Goal: Information Seeking & Learning: Learn about a topic

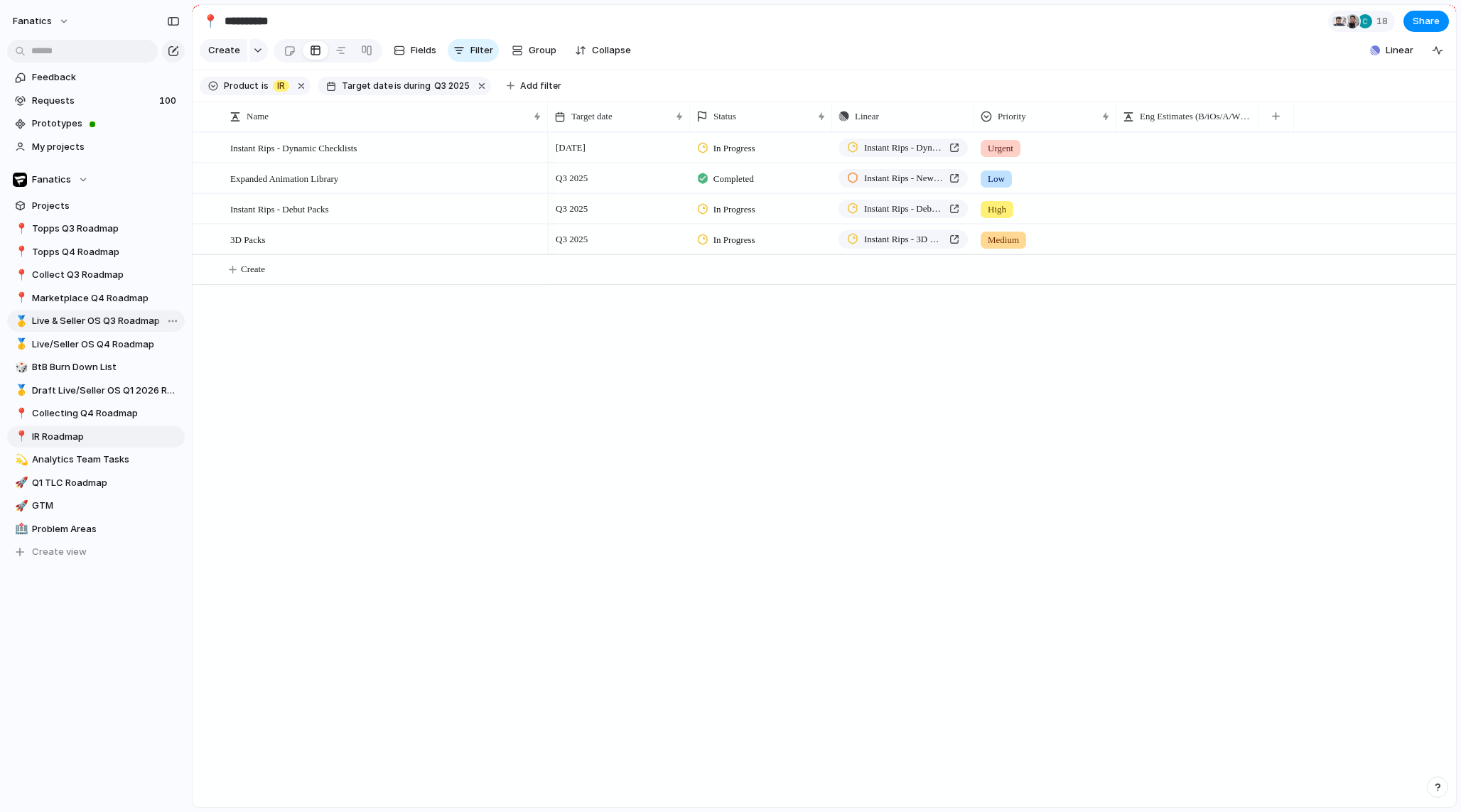
click at [59, 314] on span "Live & Seller OS Q3 Roadmap" at bounding box center [106, 320] width 148 height 14
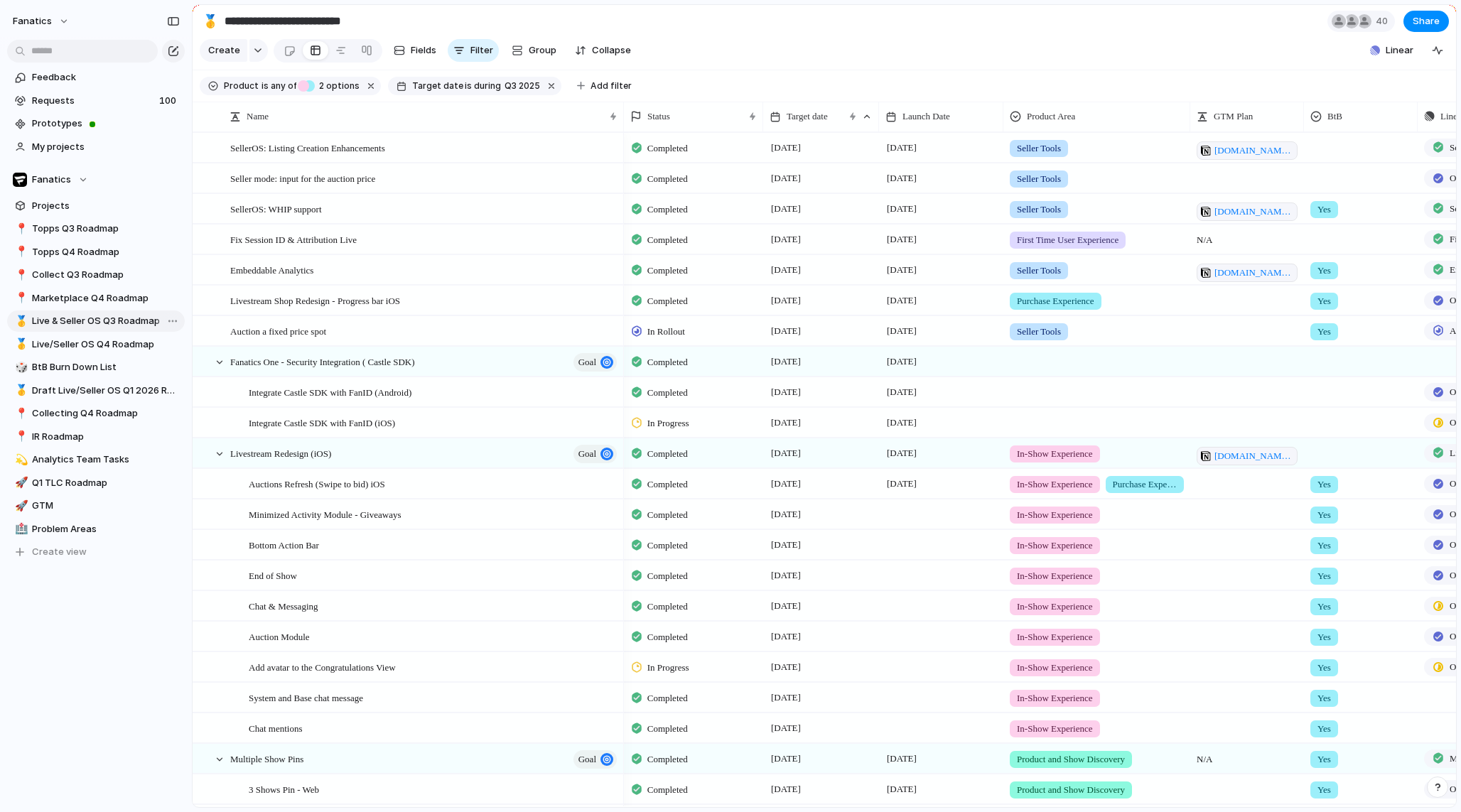
type input "**********"
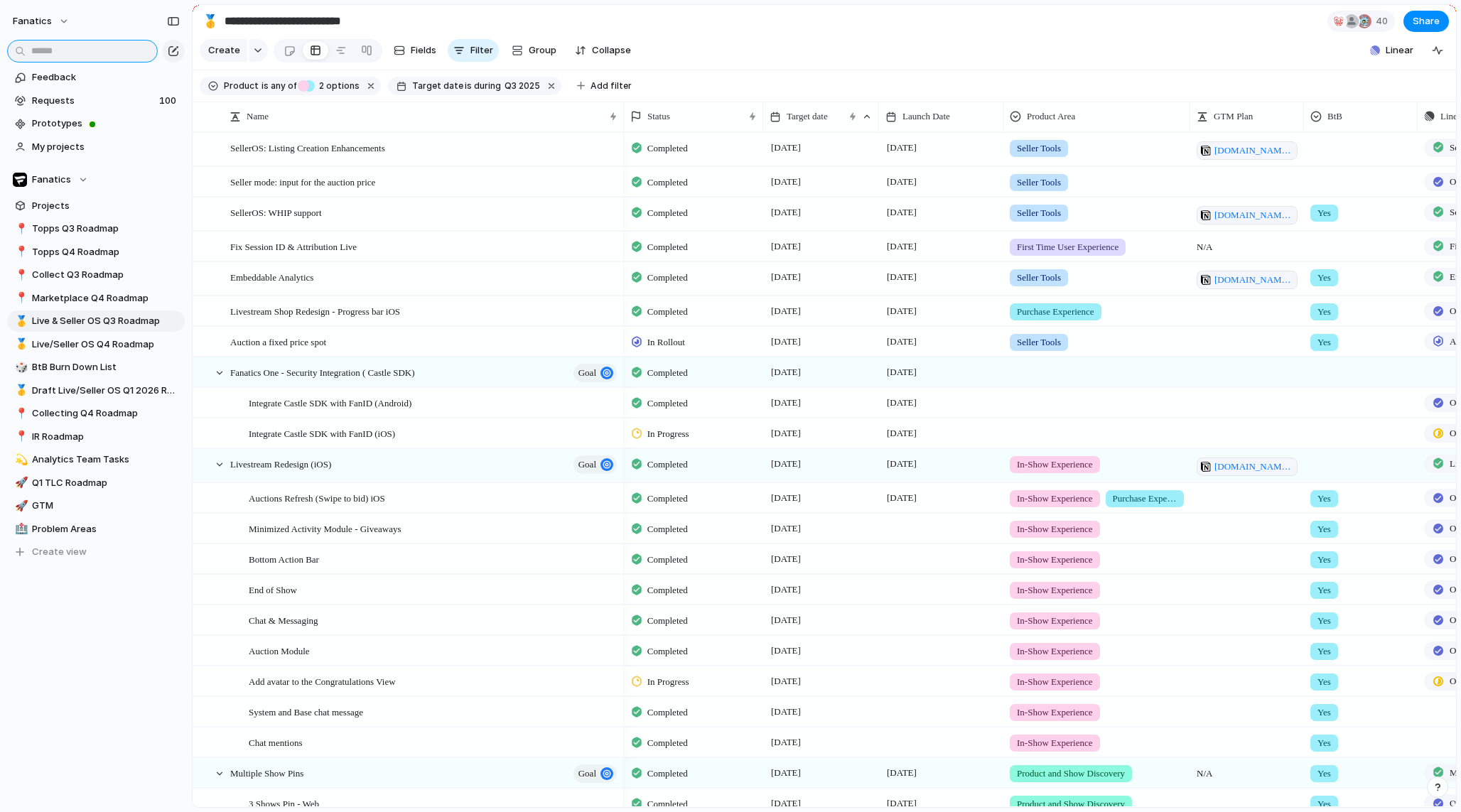
click at [57, 51] on input "text" at bounding box center [83, 52] width 151 height 23
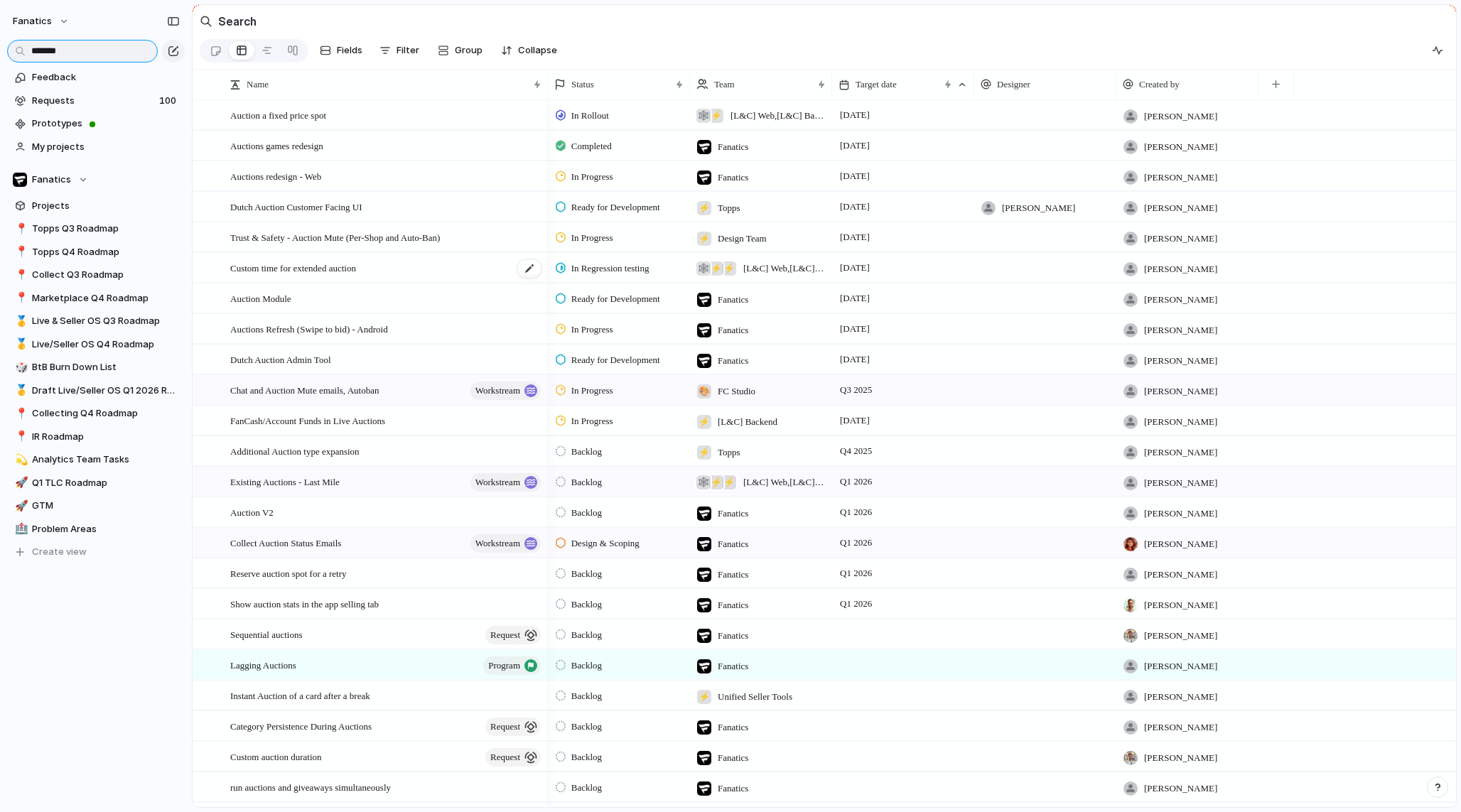
scroll to position [179, 0]
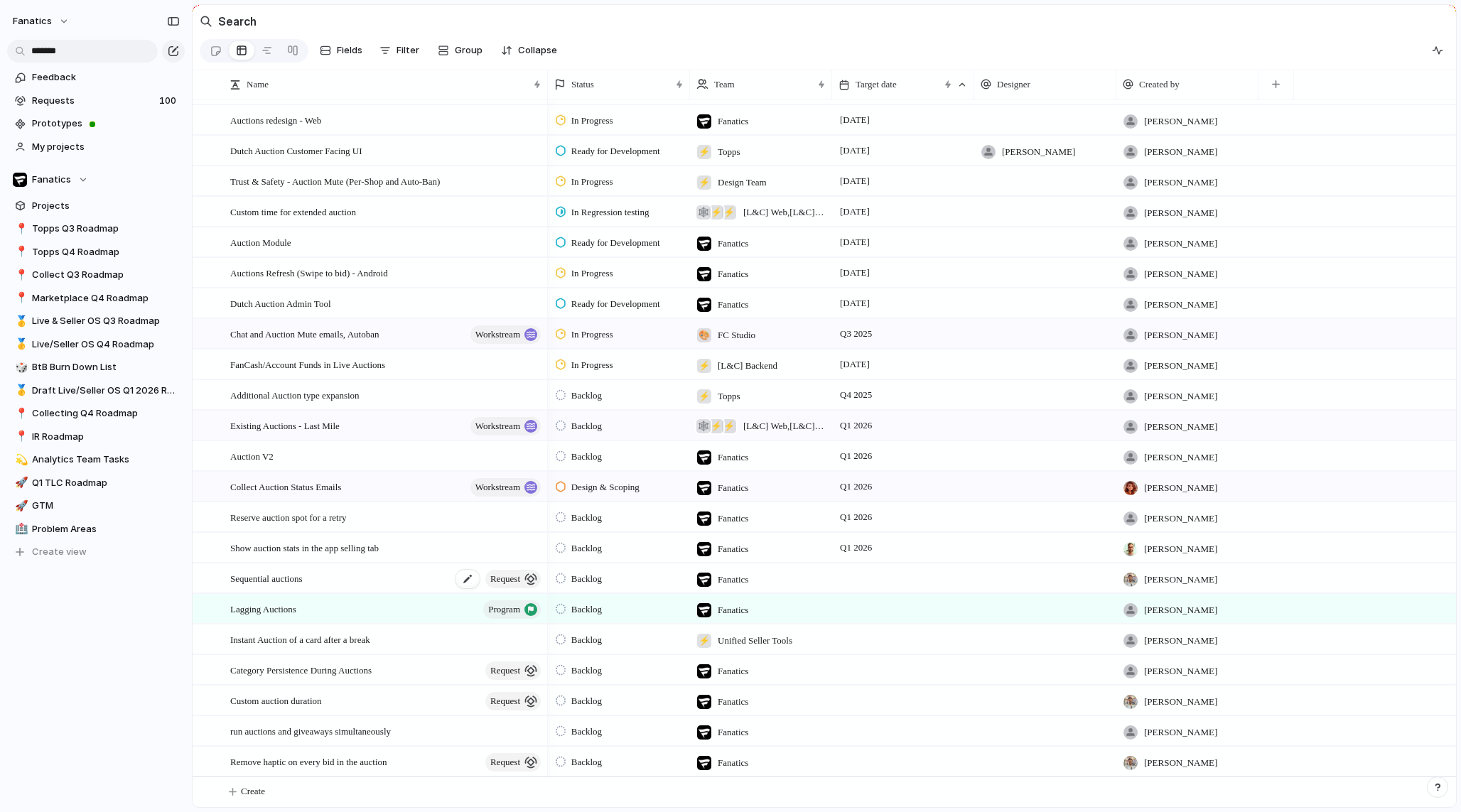
click at [317, 579] on div "Sequential auctions request" at bounding box center [386, 578] width 312 height 29
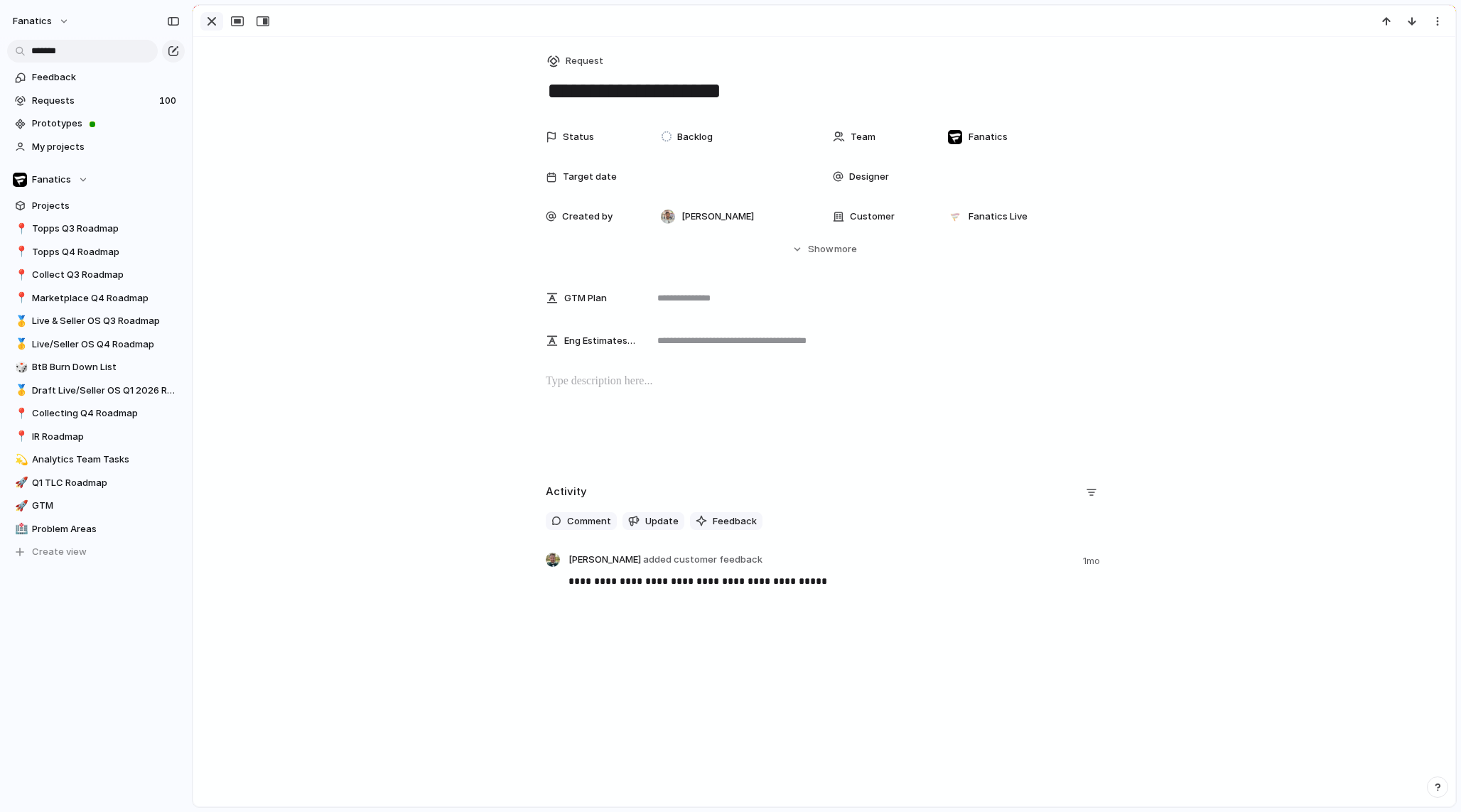
click at [206, 19] on div "button" at bounding box center [212, 21] width 17 height 17
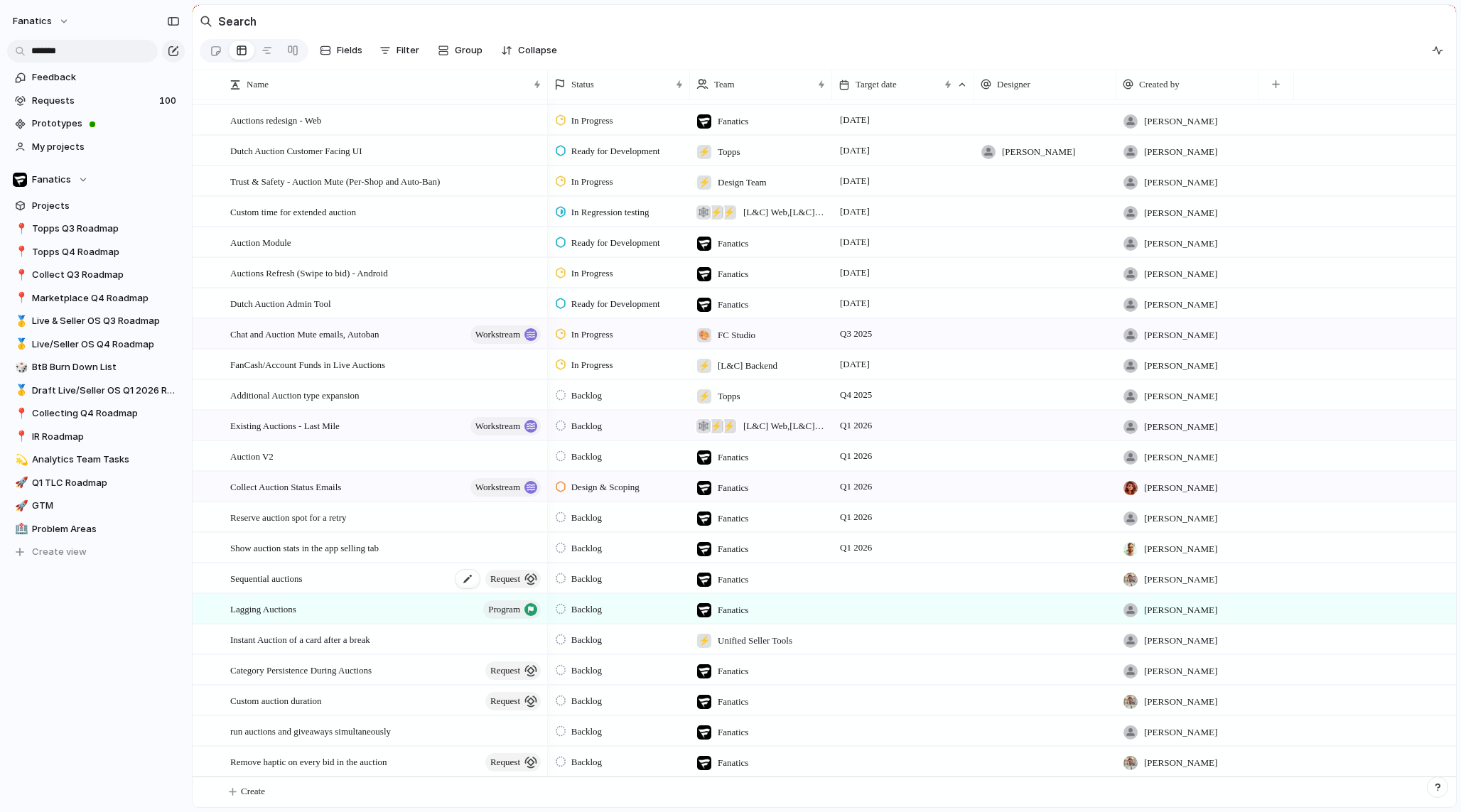
click at [325, 582] on div "Sequential auctions request" at bounding box center [386, 578] width 312 height 29
click at [394, 514] on div "Reserve auction spot for a retry" at bounding box center [386, 518] width 312 height 29
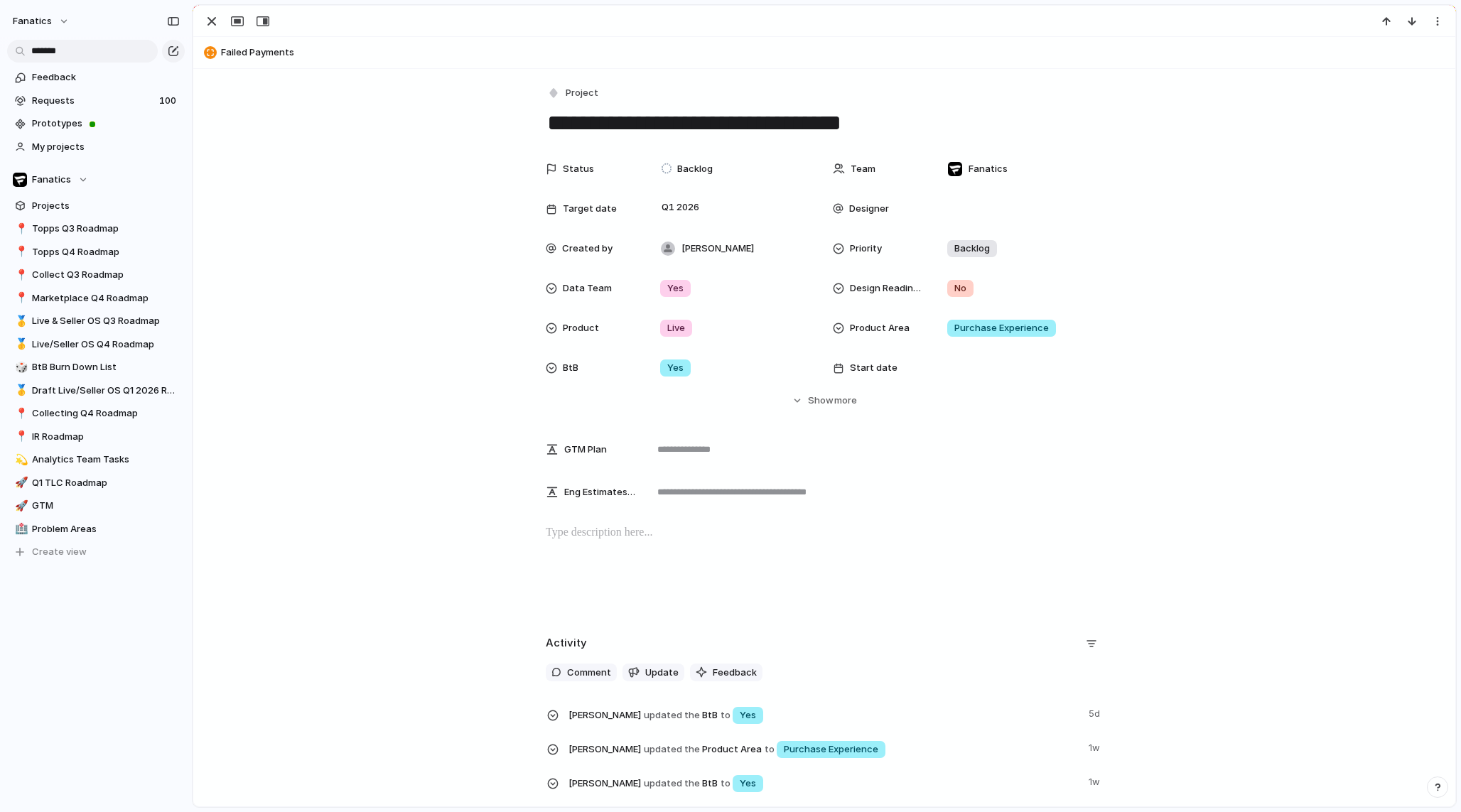
click at [612, 126] on textarea "**********" at bounding box center [825, 123] width 558 height 29
click at [216, 22] on div "button" at bounding box center [212, 21] width 17 height 17
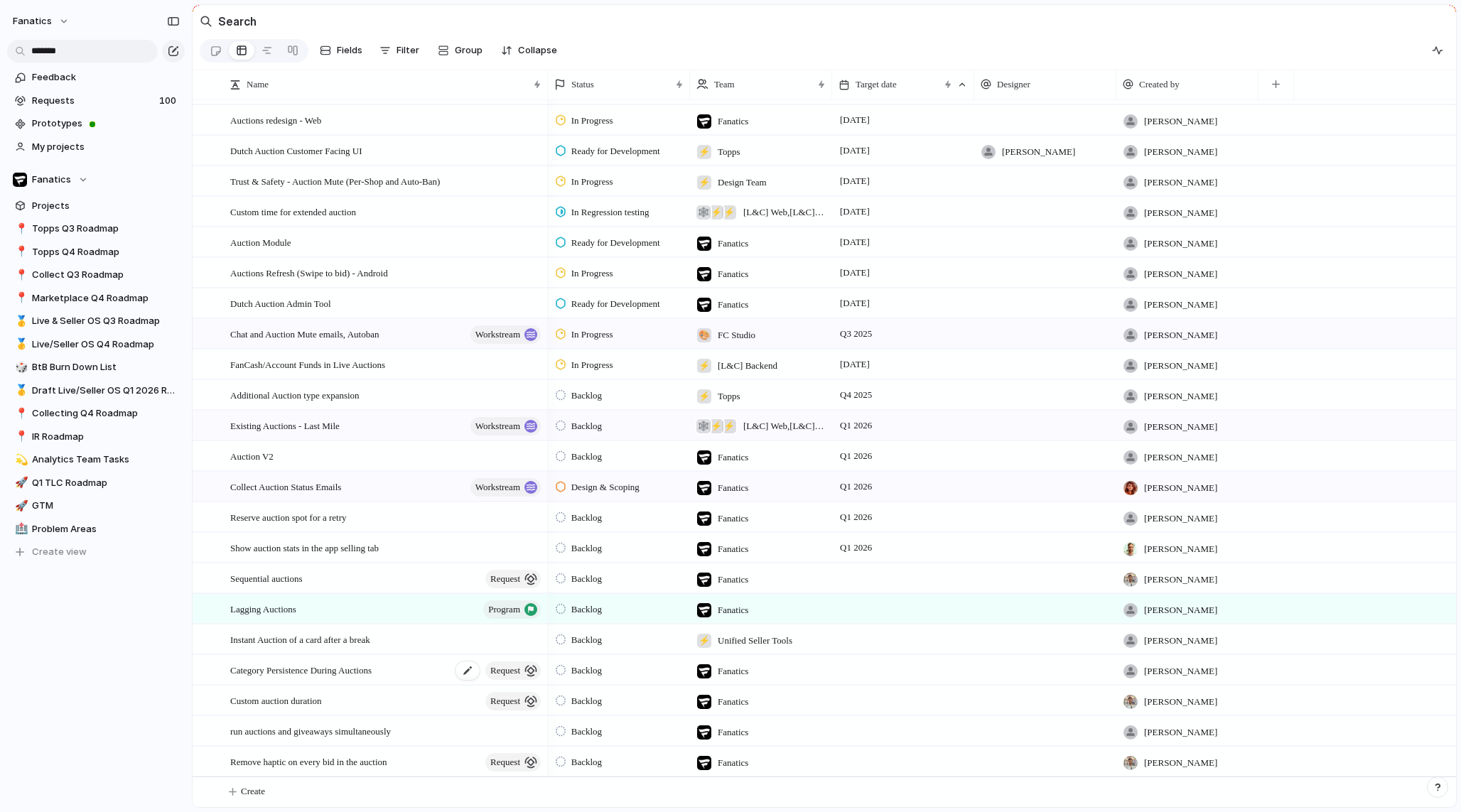
click at [371, 672] on span "Category Persistence During Auctions" at bounding box center [301, 669] width 141 height 16
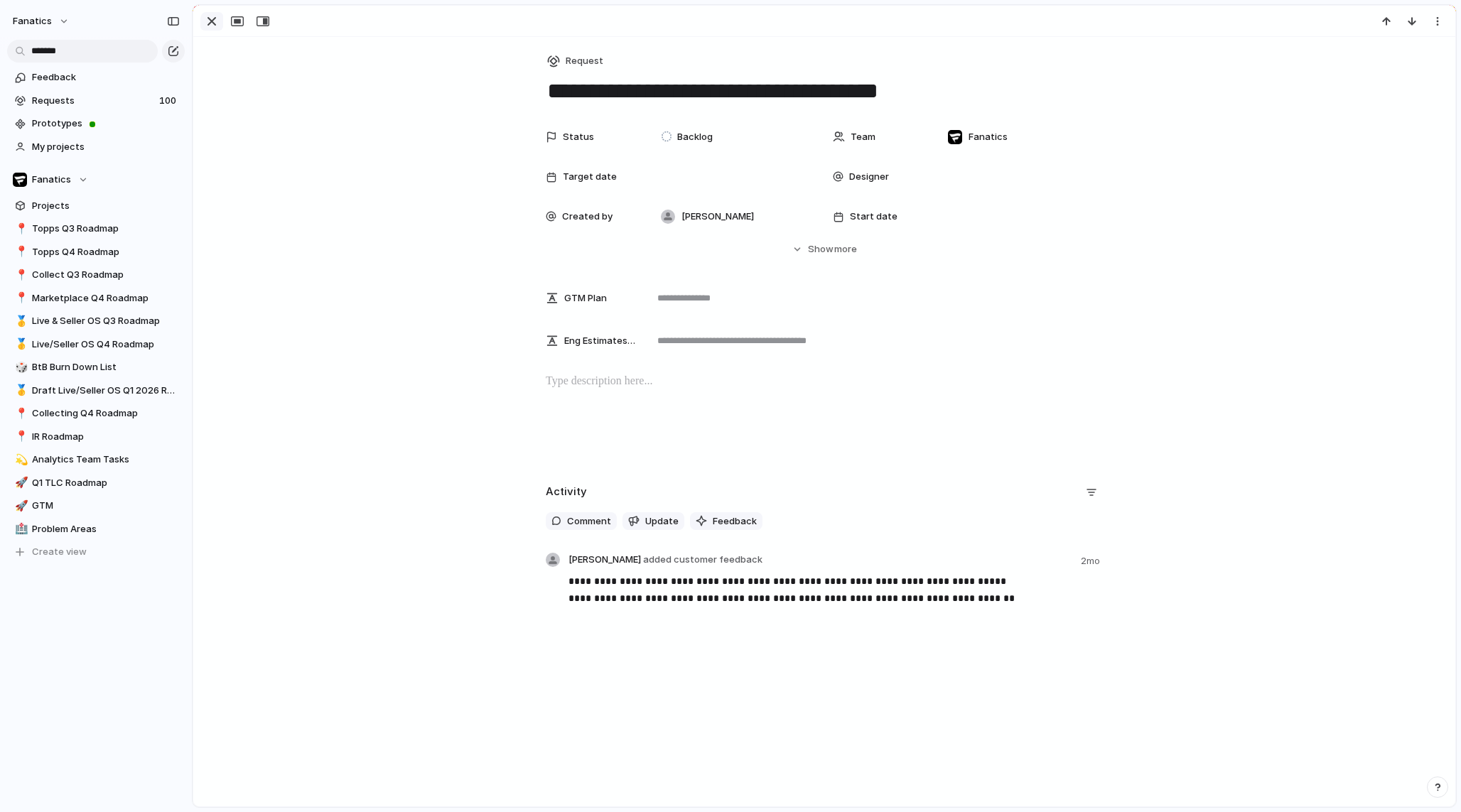
click at [210, 16] on div "button" at bounding box center [212, 21] width 17 height 17
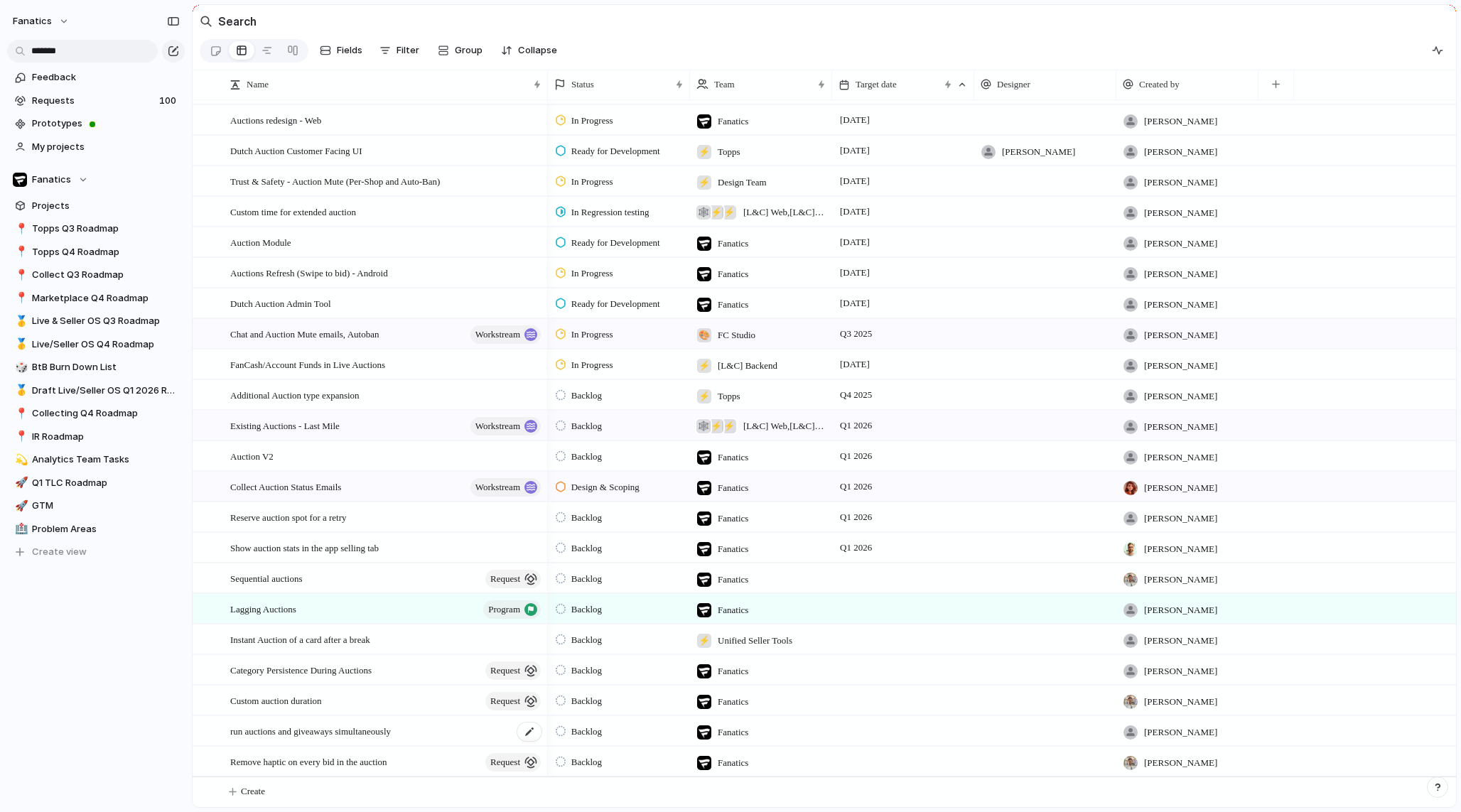
click at [342, 733] on span "run auctions and giveaways simultaneously" at bounding box center [311, 731] width 161 height 16
click at [311, 396] on span "Additional Auction type expansion" at bounding box center [295, 395] width 130 height 16
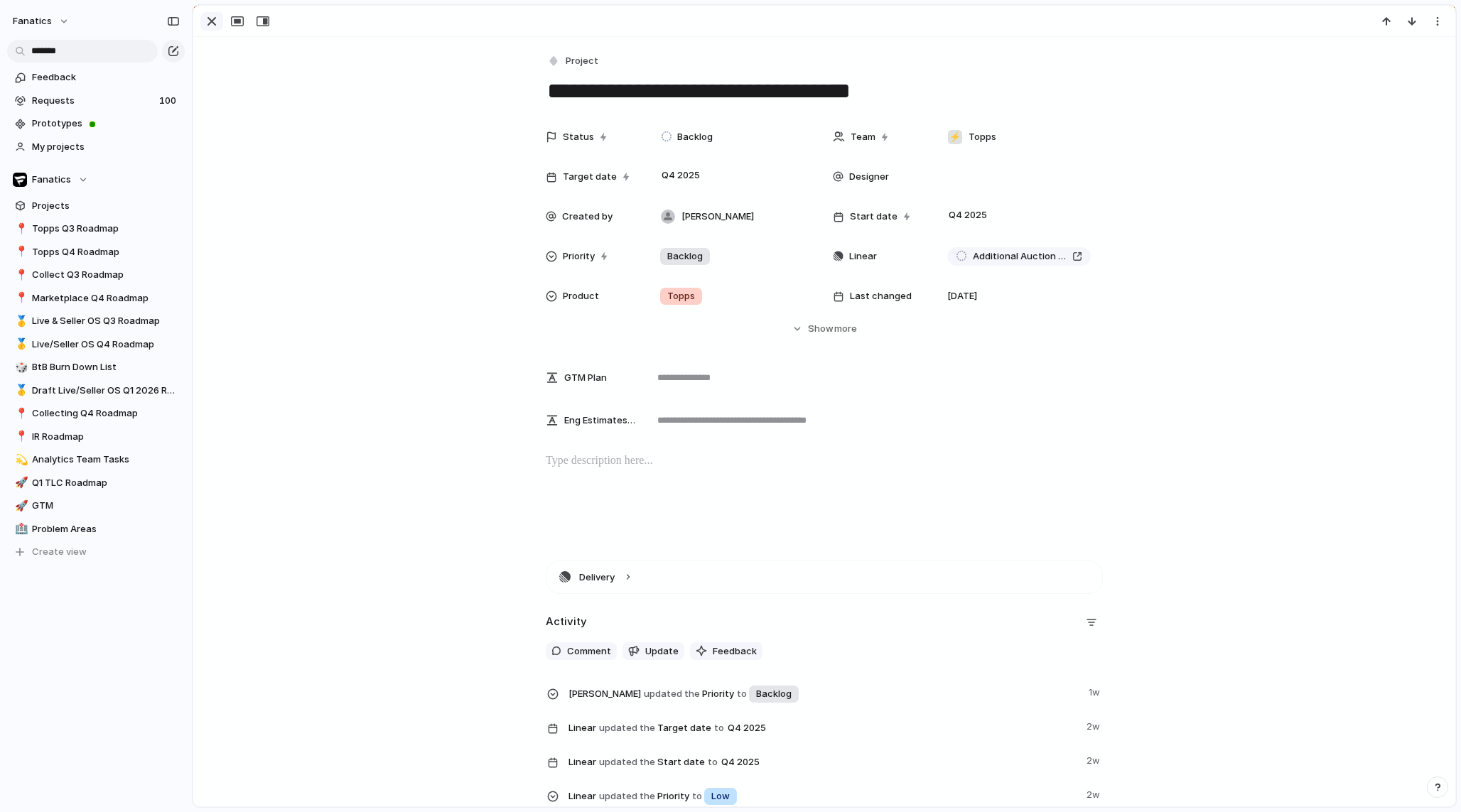
click at [219, 25] on div "button" at bounding box center [212, 21] width 17 height 17
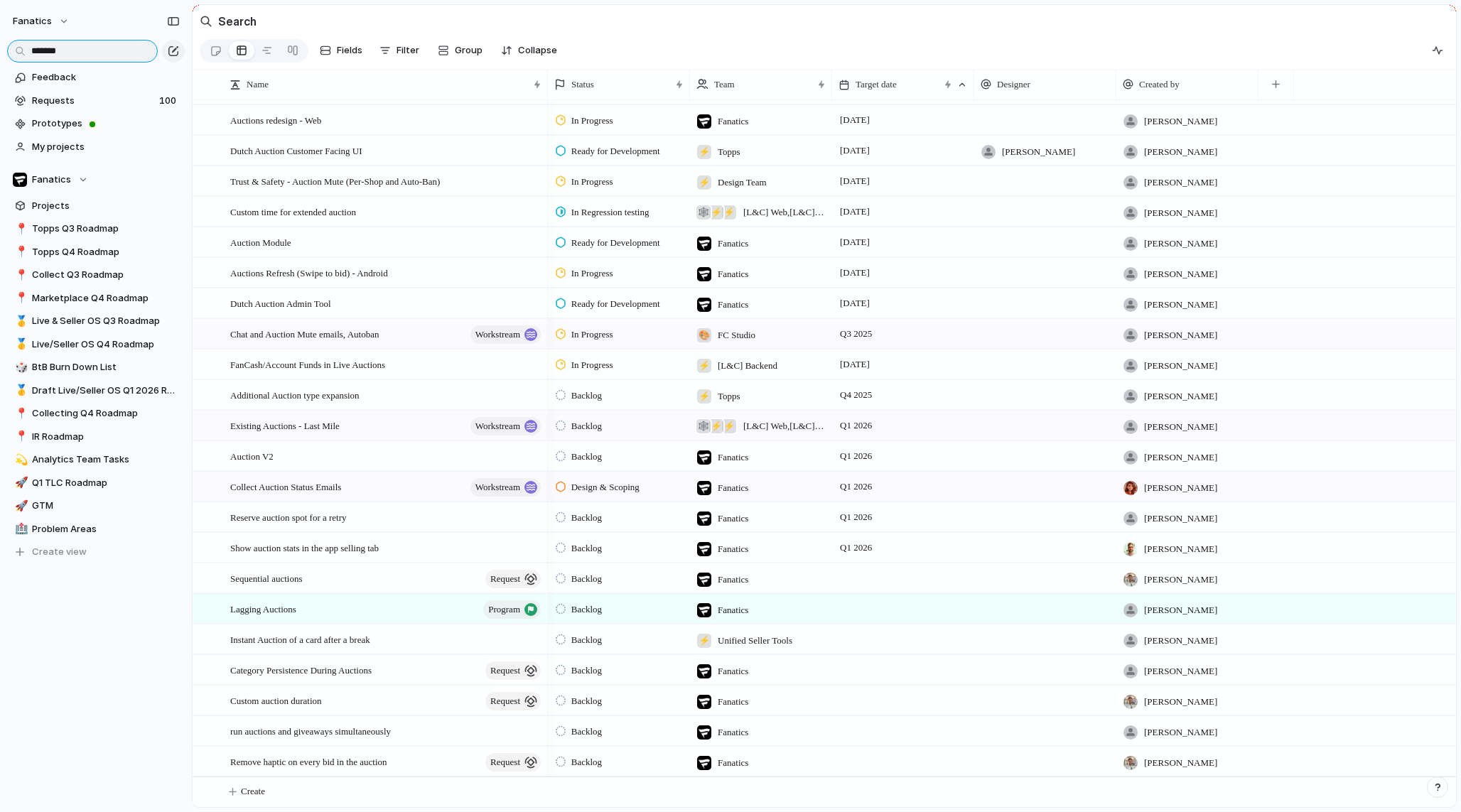
click at [58, 52] on input "*******" at bounding box center [83, 52] width 151 height 23
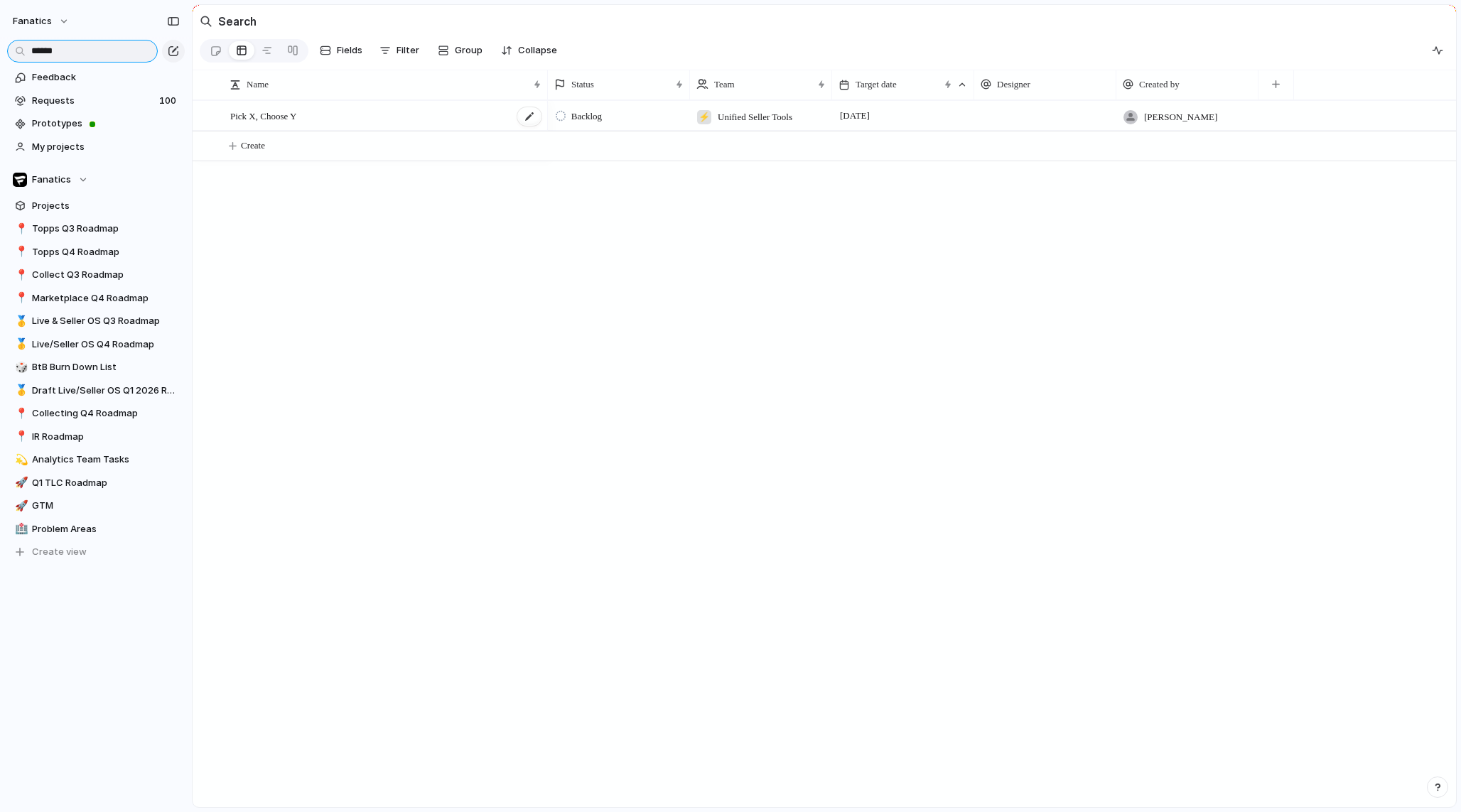
type input "******"
click at [408, 110] on div "Pick X, Choose Y" at bounding box center [386, 116] width 312 height 29
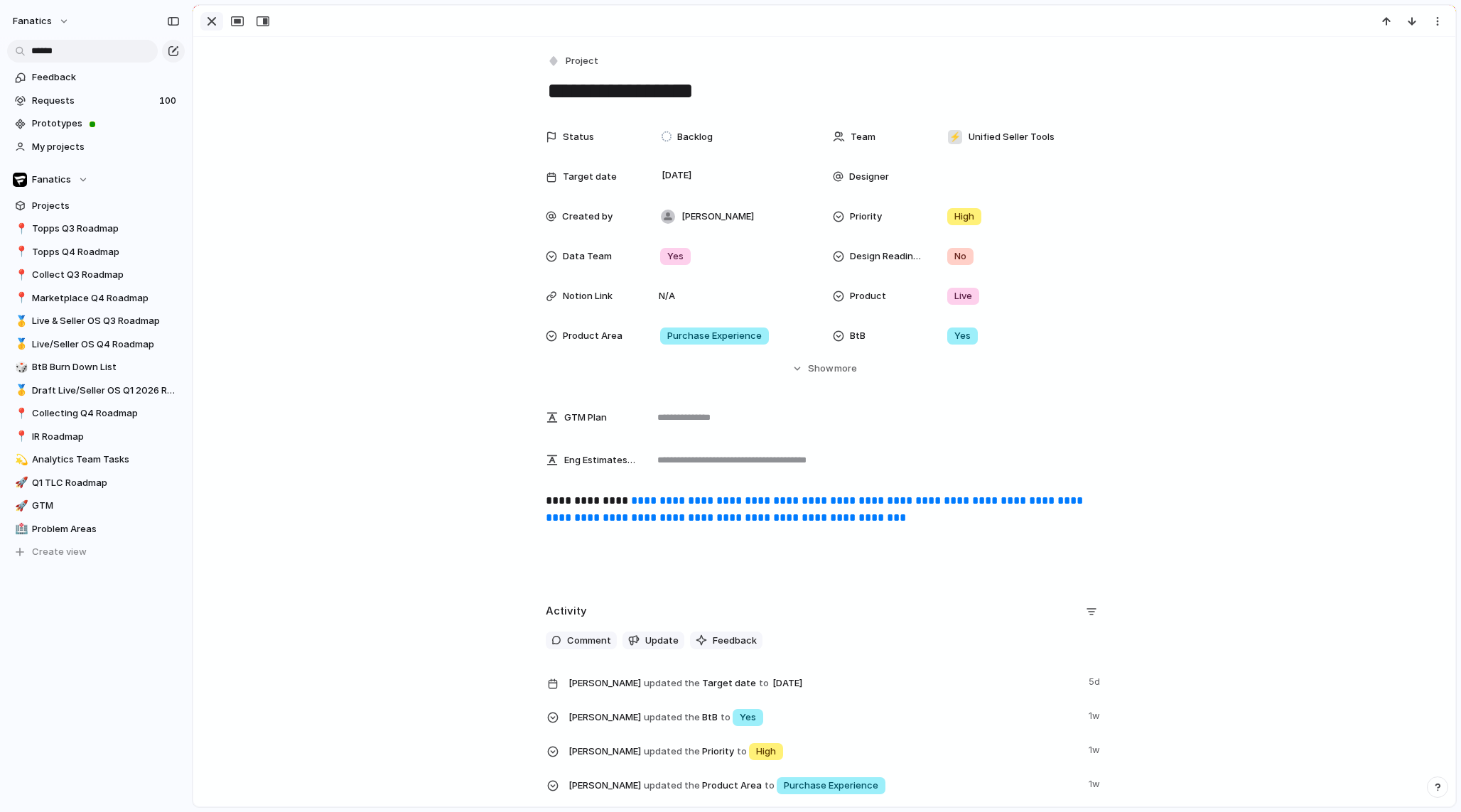
click at [212, 22] on div "button" at bounding box center [212, 21] width 17 height 17
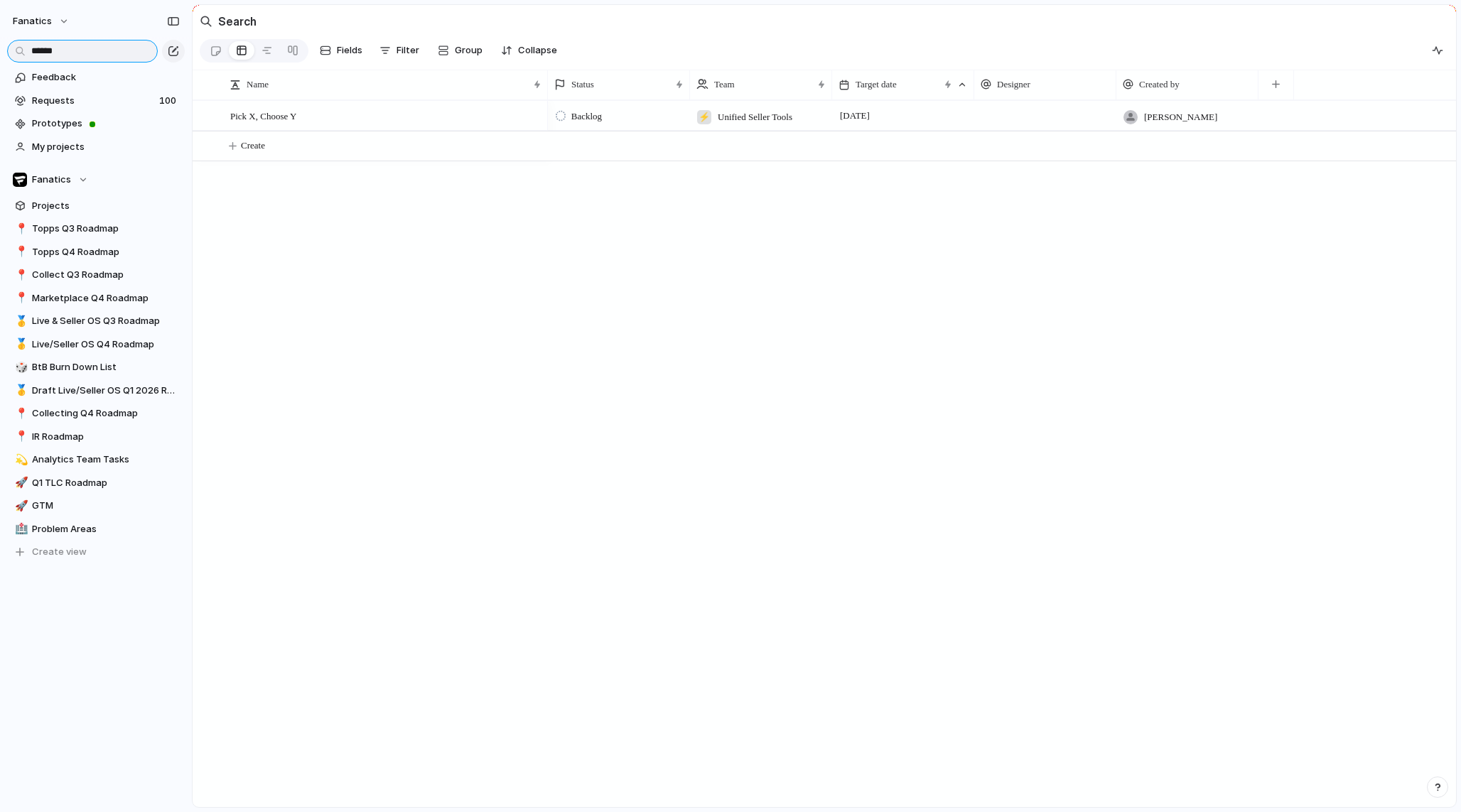
click at [93, 51] on input "******" at bounding box center [83, 52] width 151 height 23
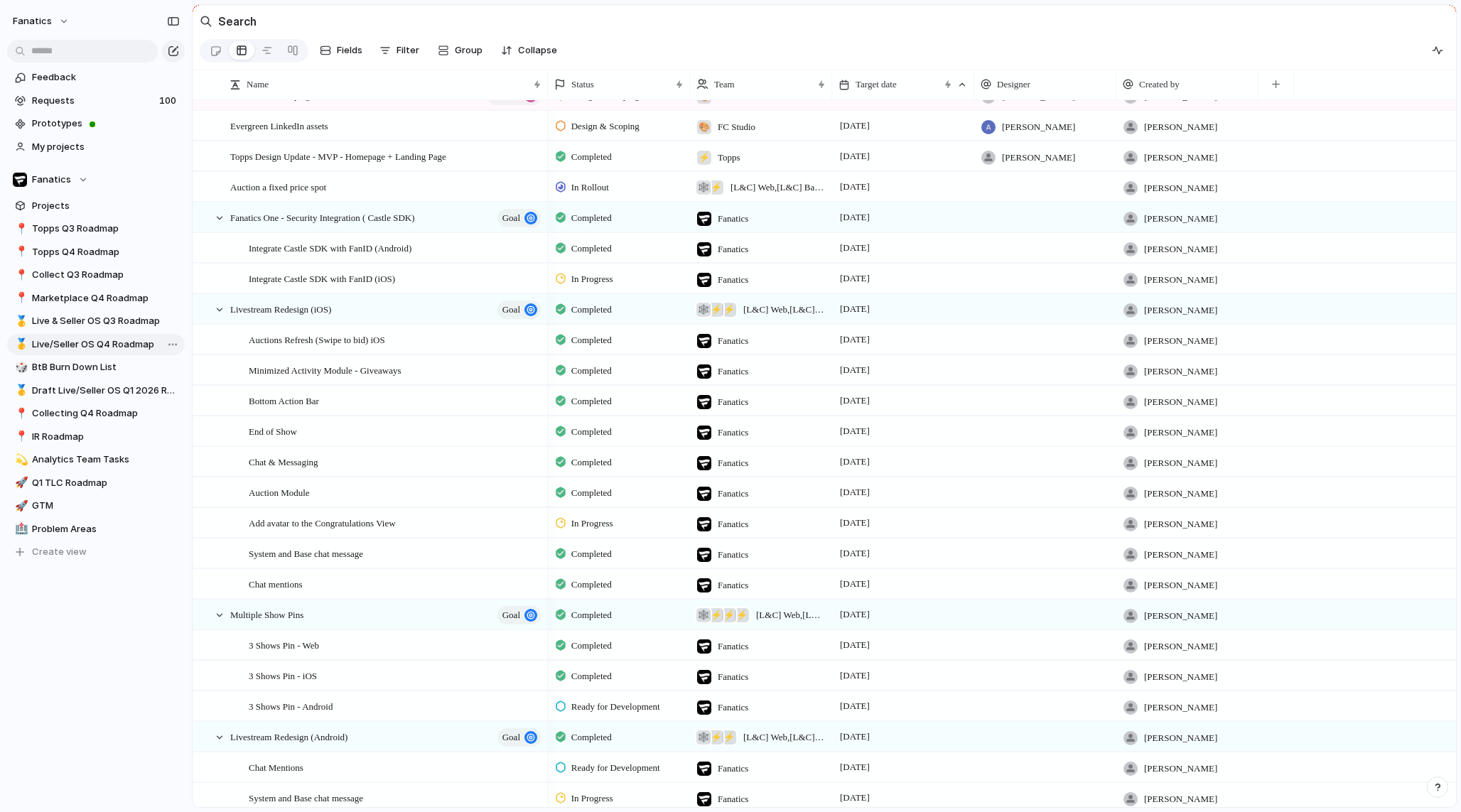
click at [98, 339] on span "Live/Seller OS Q4 Roadmap" at bounding box center [106, 344] width 148 height 14
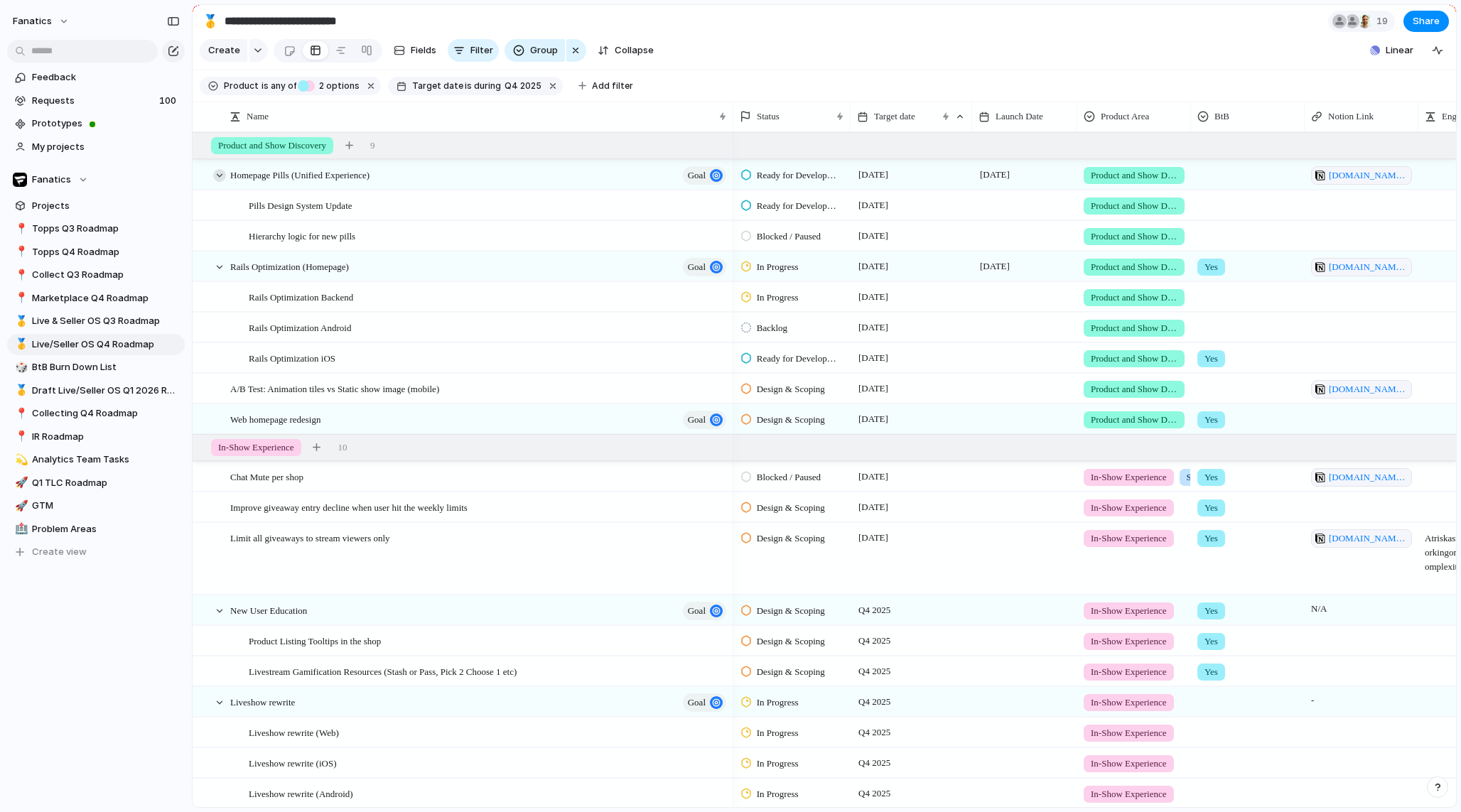
click at [220, 179] on div at bounding box center [220, 175] width 13 height 13
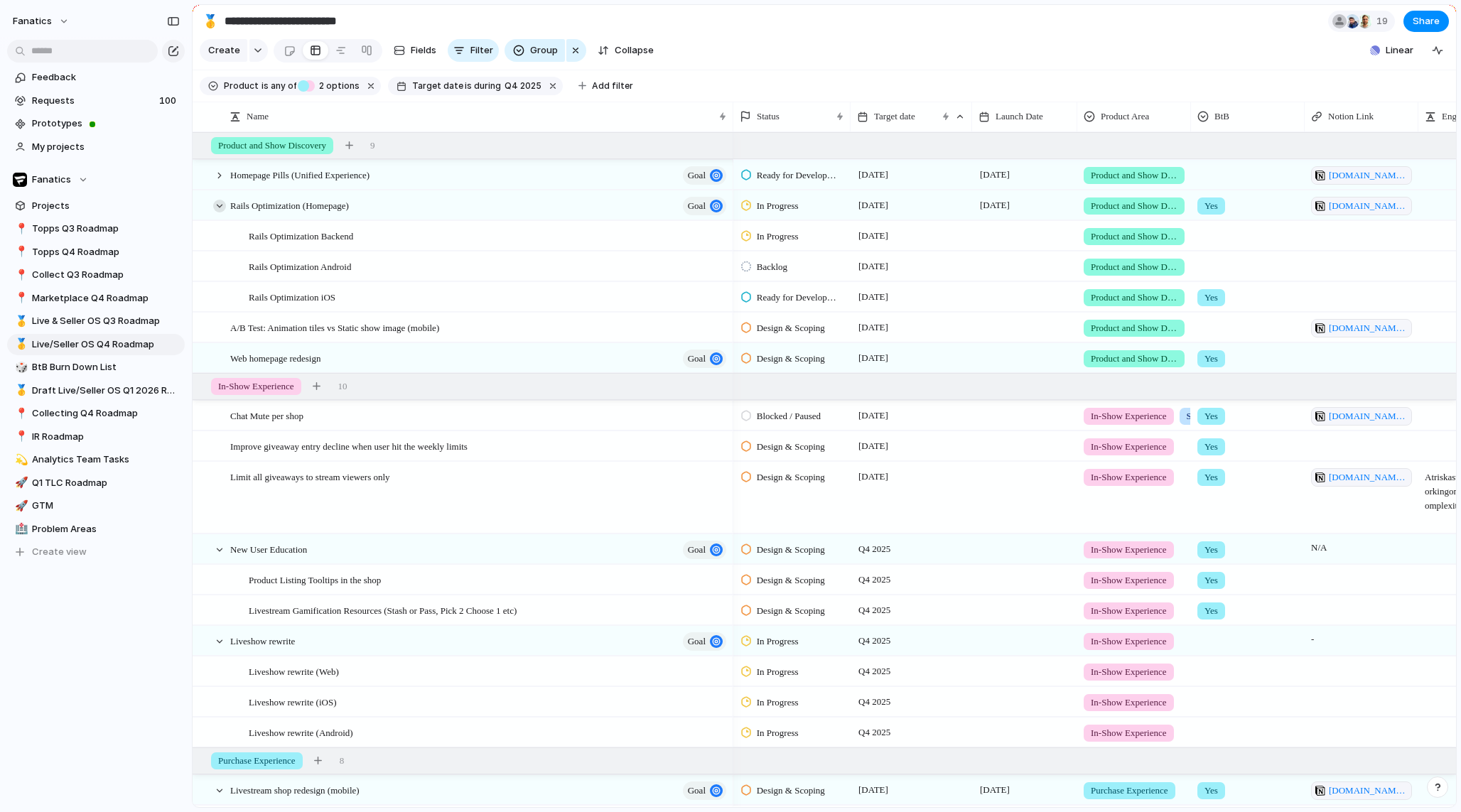
click at [221, 207] on div at bounding box center [220, 206] width 13 height 13
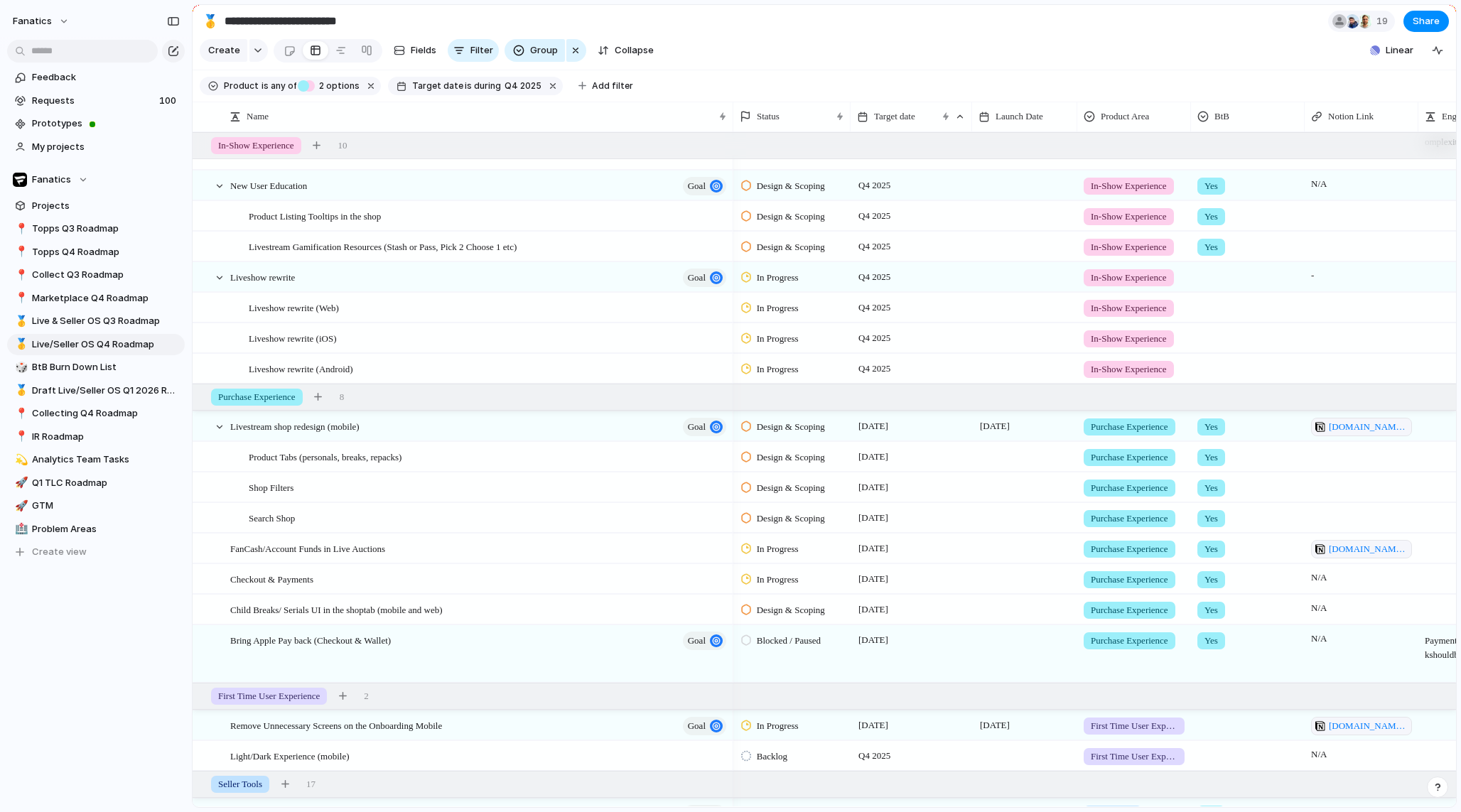
scroll to position [272, 0]
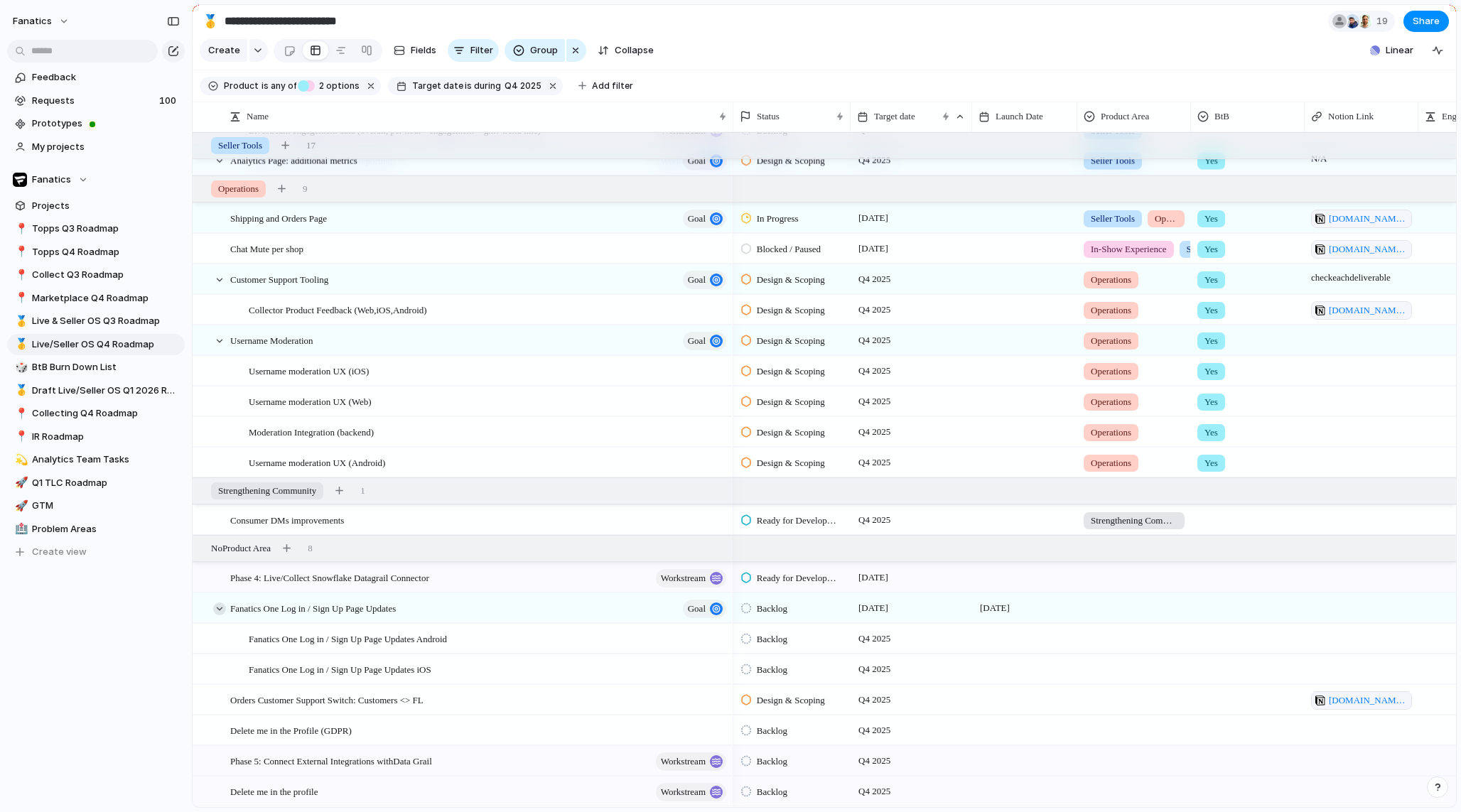
click at [218, 606] on div at bounding box center [220, 609] width 13 height 13
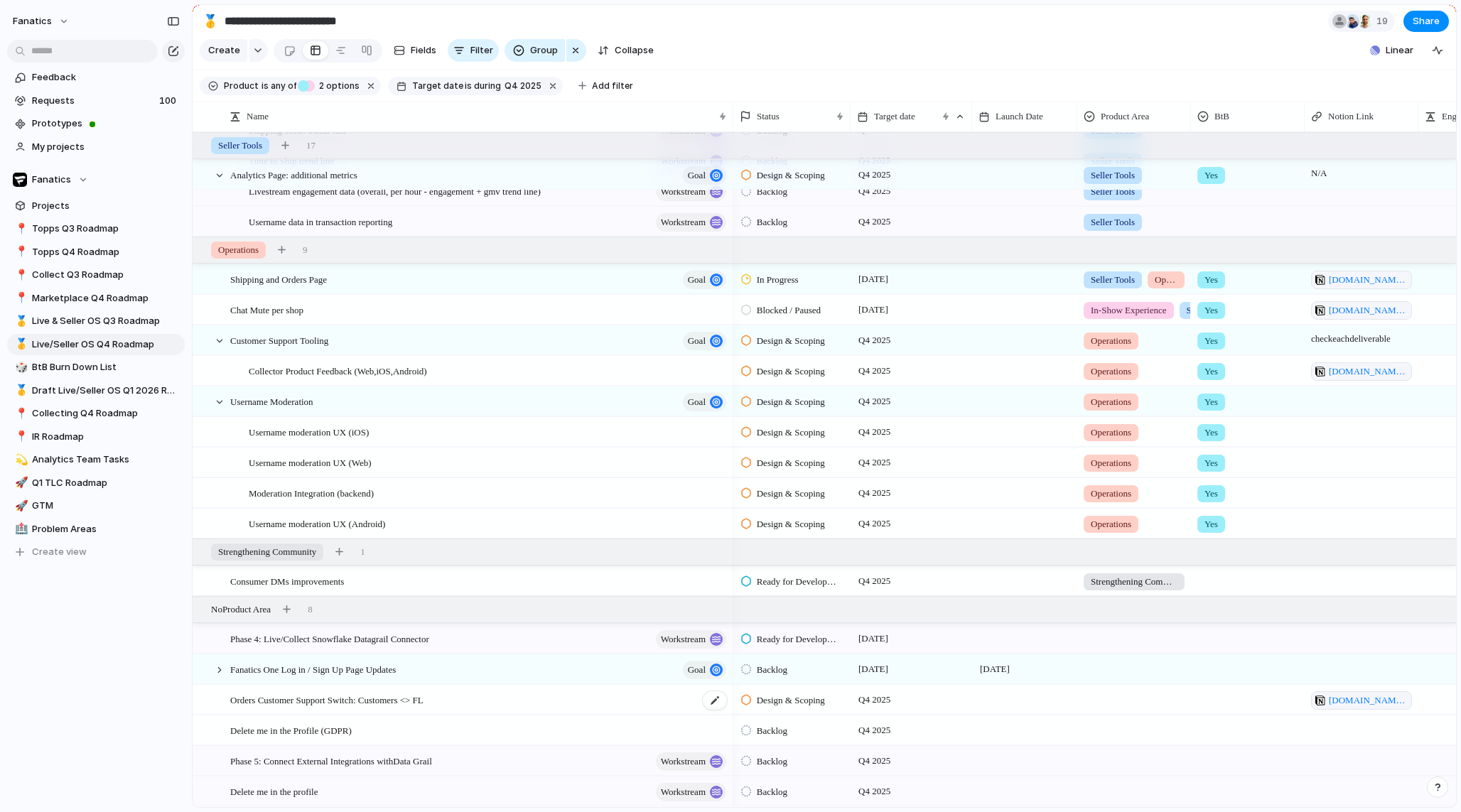
scroll to position [1171, 0]
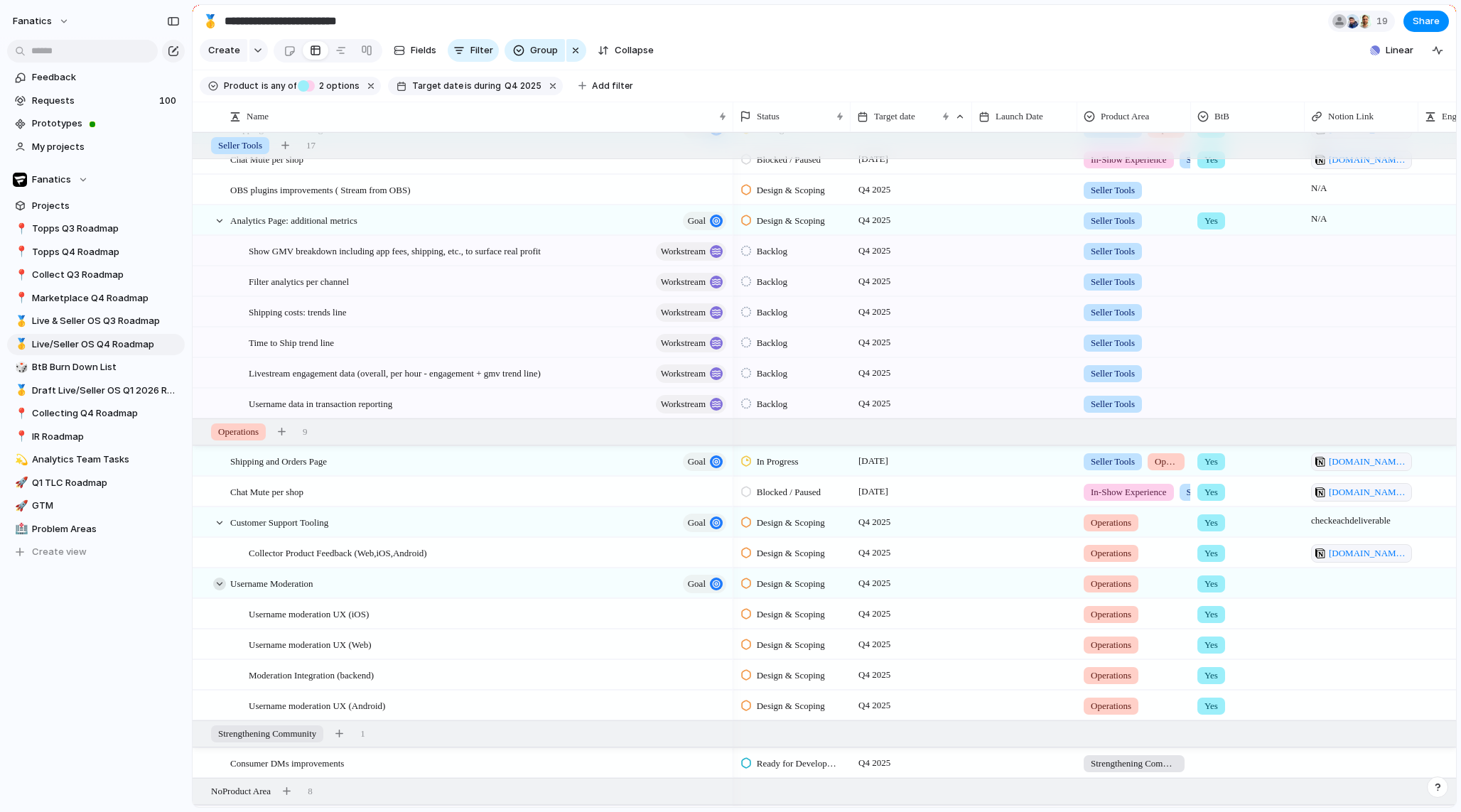
click at [220, 579] on div at bounding box center [220, 584] width 13 height 13
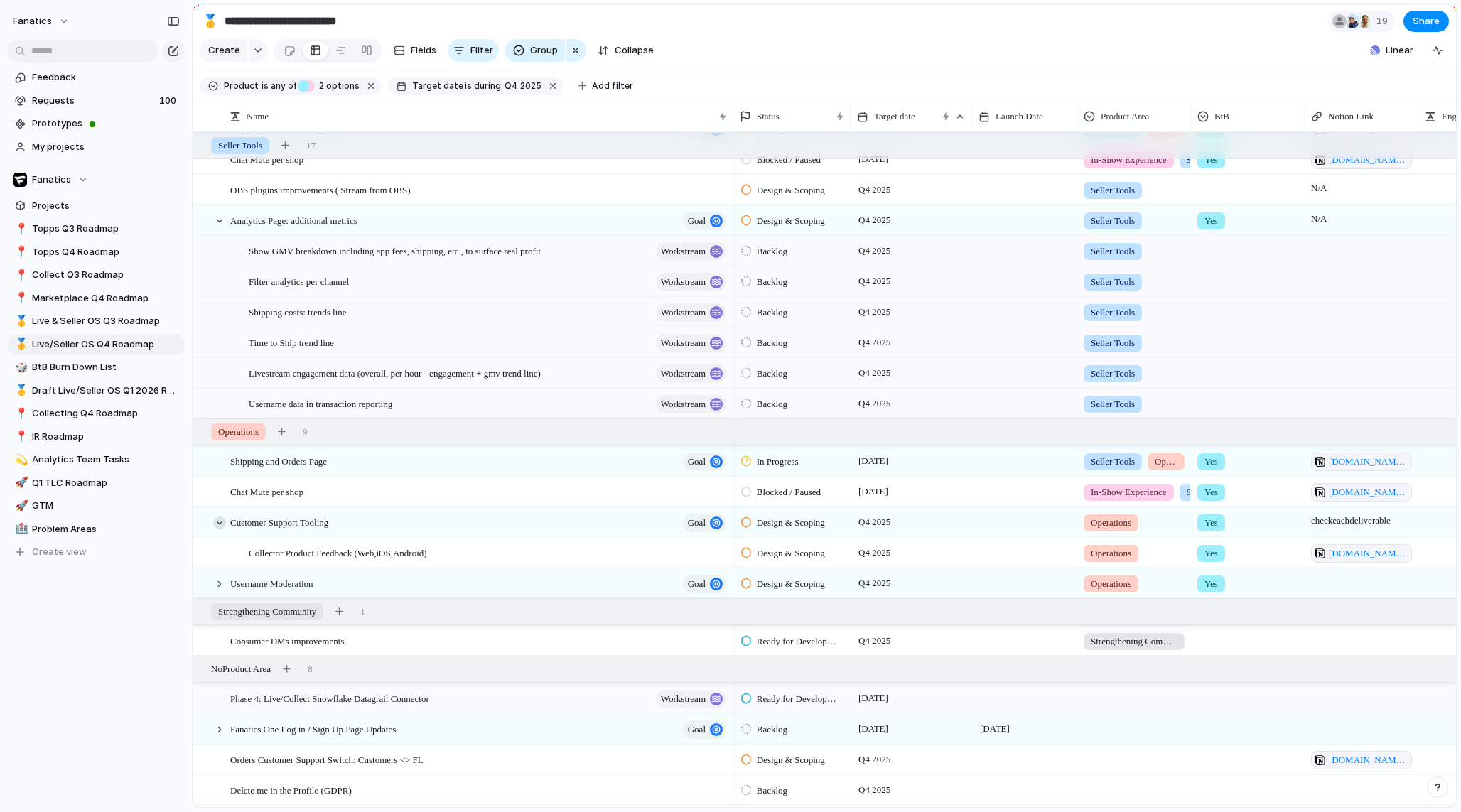
click at [220, 522] on div at bounding box center [220, 523] width 13 height 13
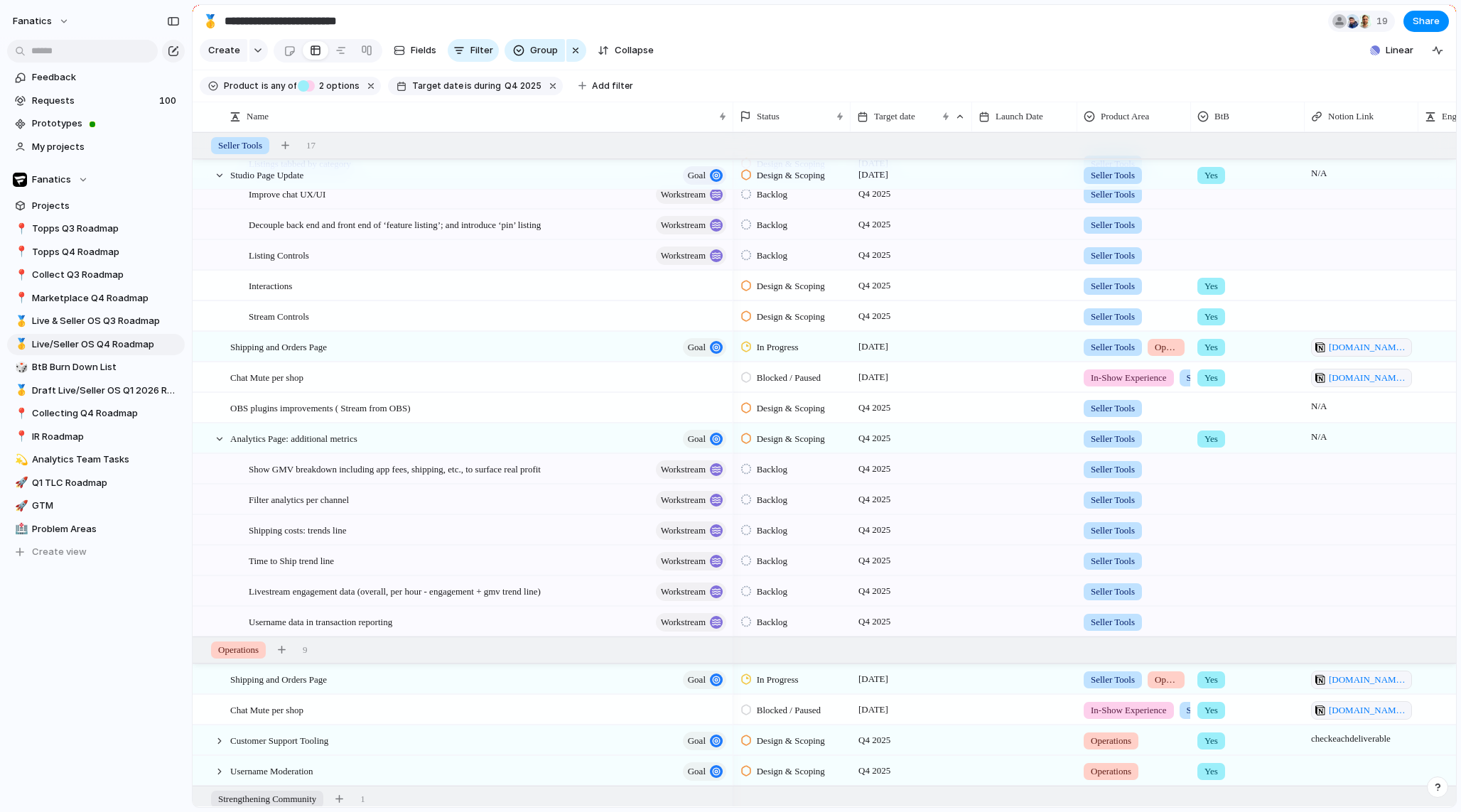
scroll to position [922, 0]
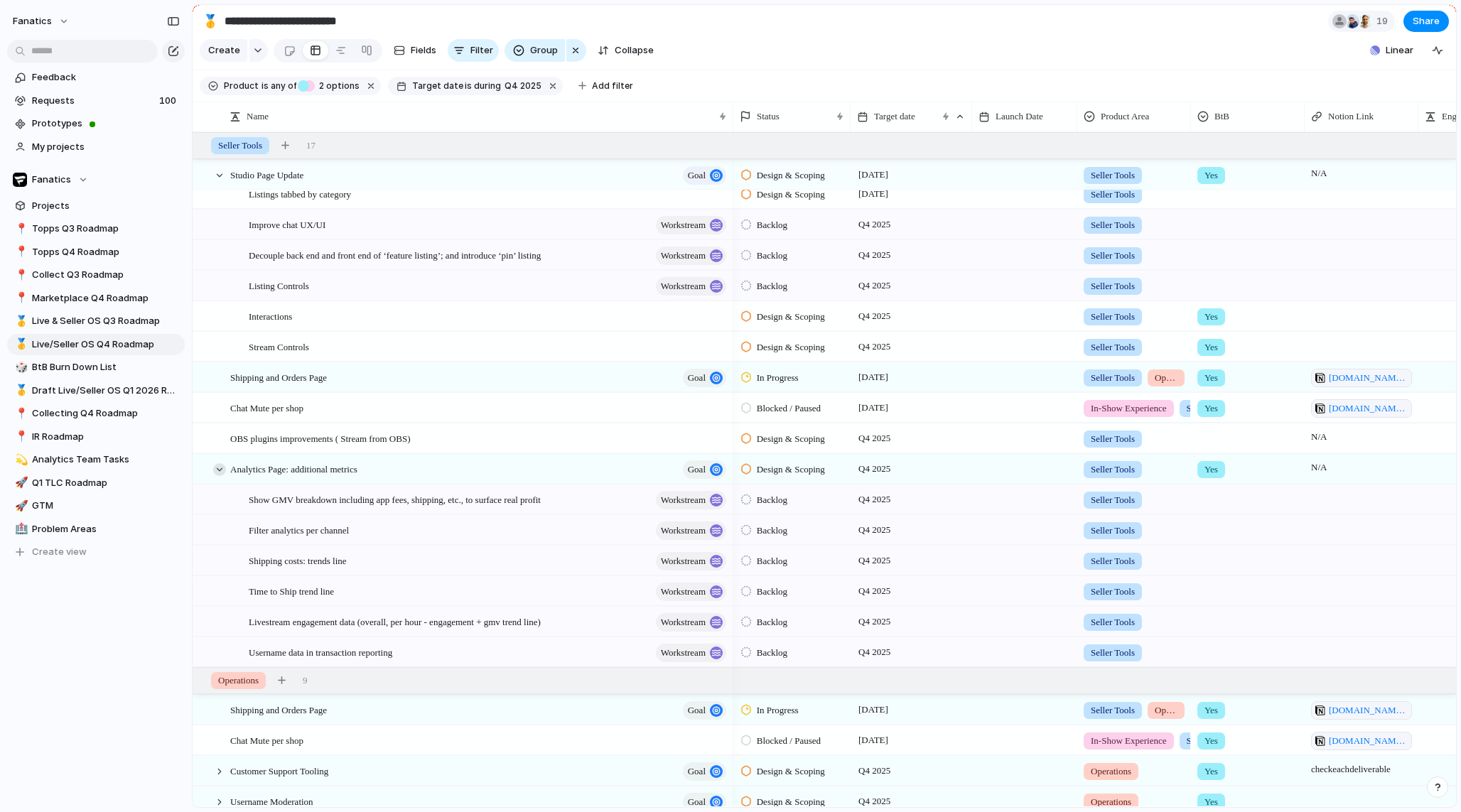
click at [221, 466] on div at bounding box center [220, 470] width 13 height 13
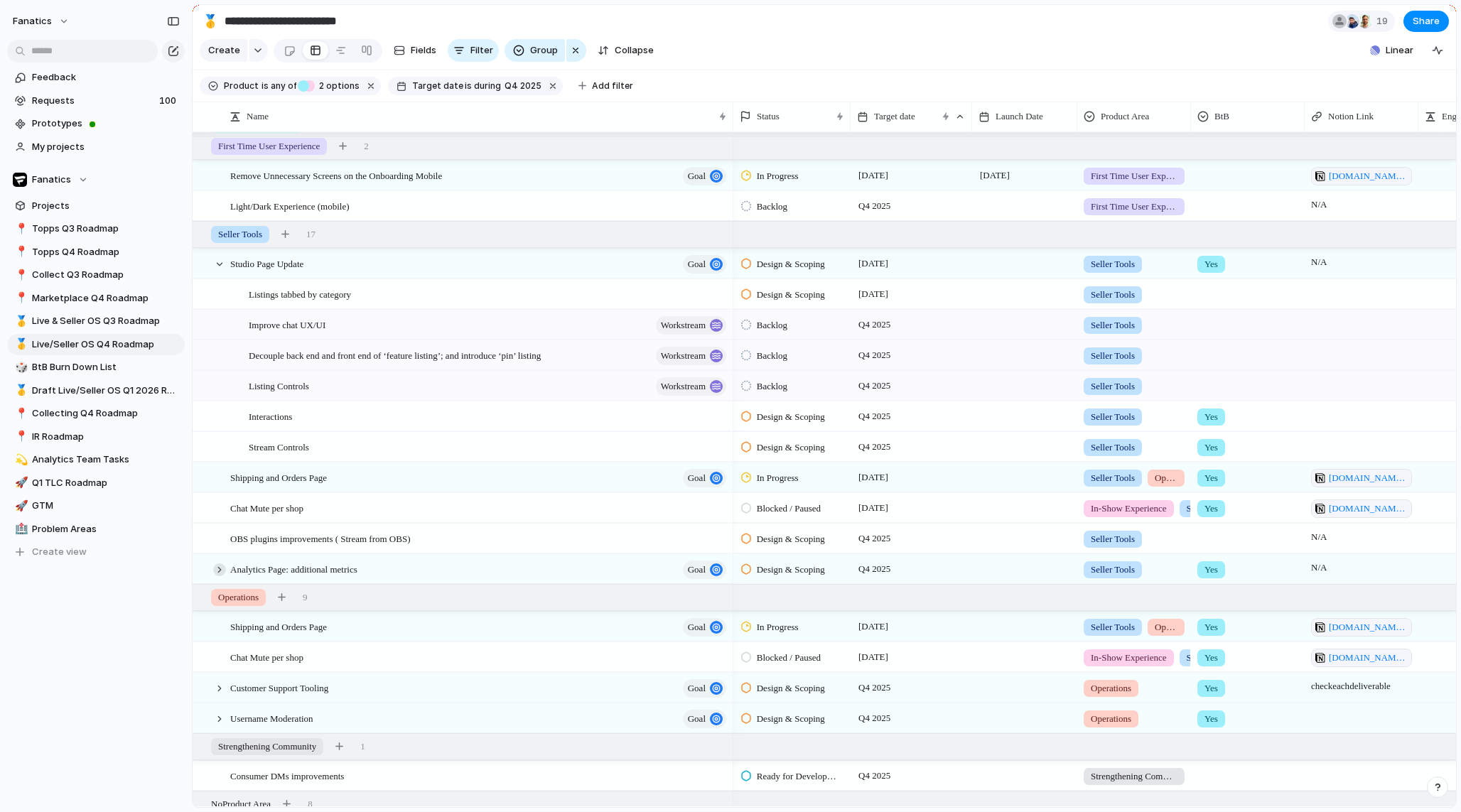
scroll to position [808, 0]
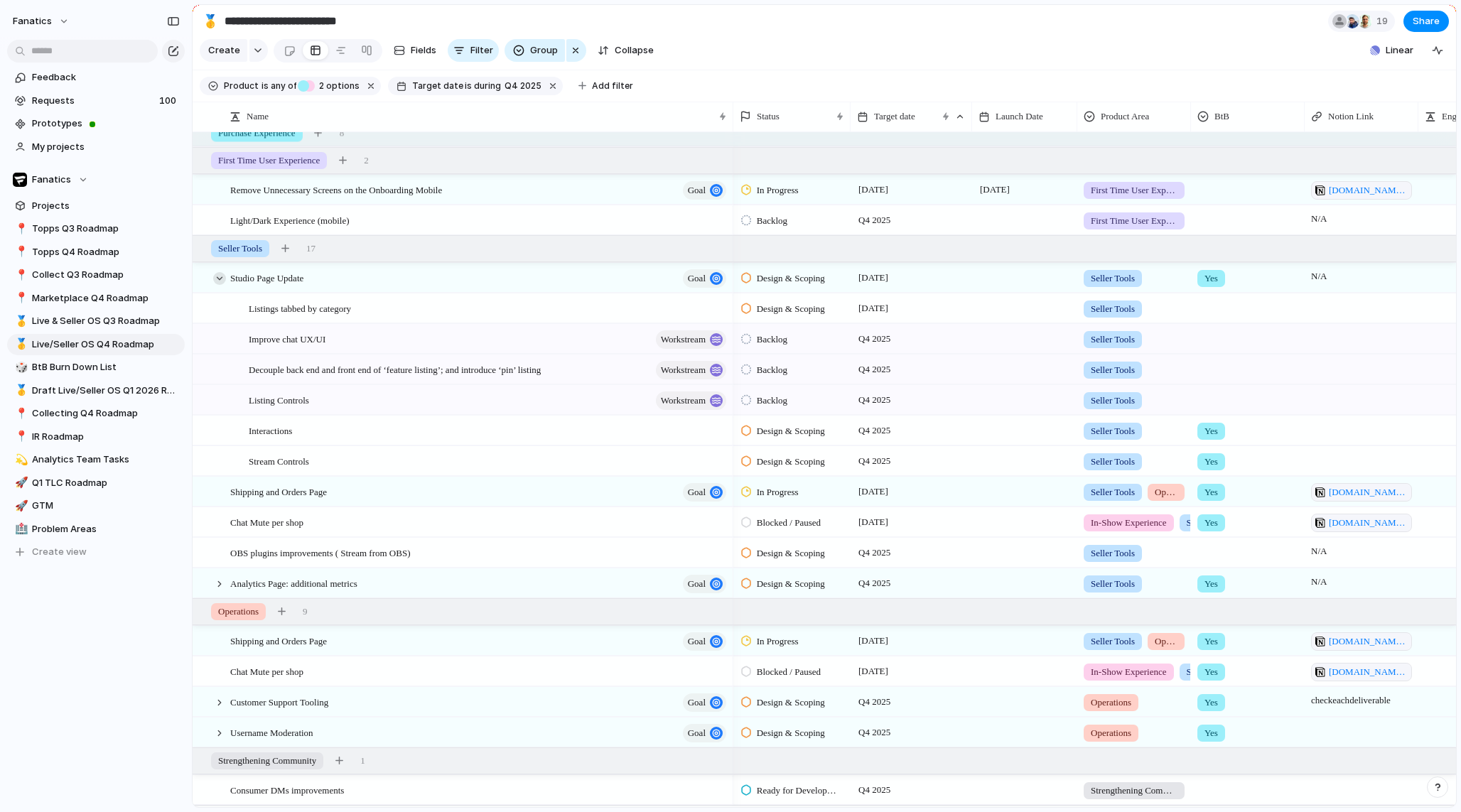
click at [218, 274] on div at bounding box center [220, 279] width 13 height 13
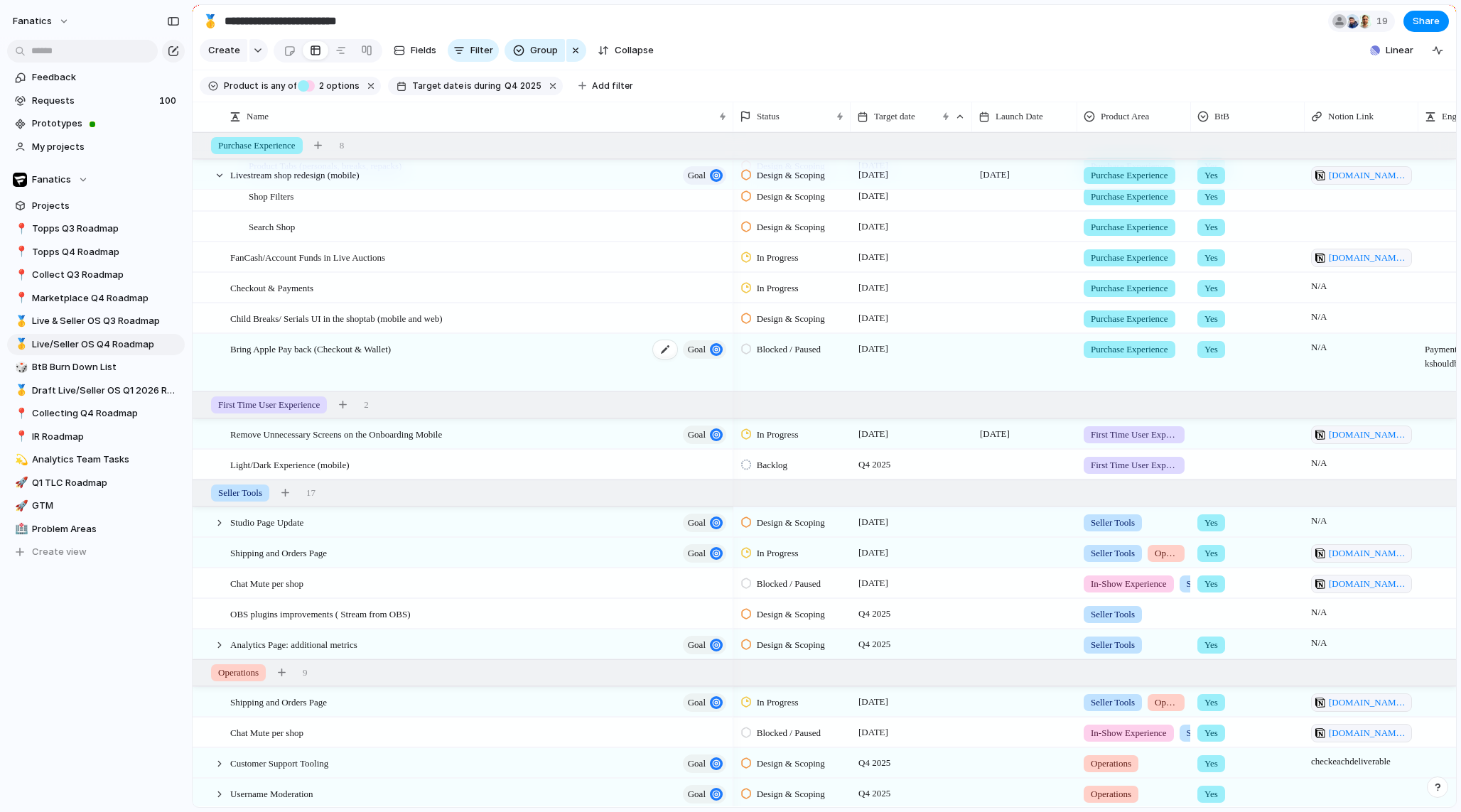
scroll to position [527, 0]
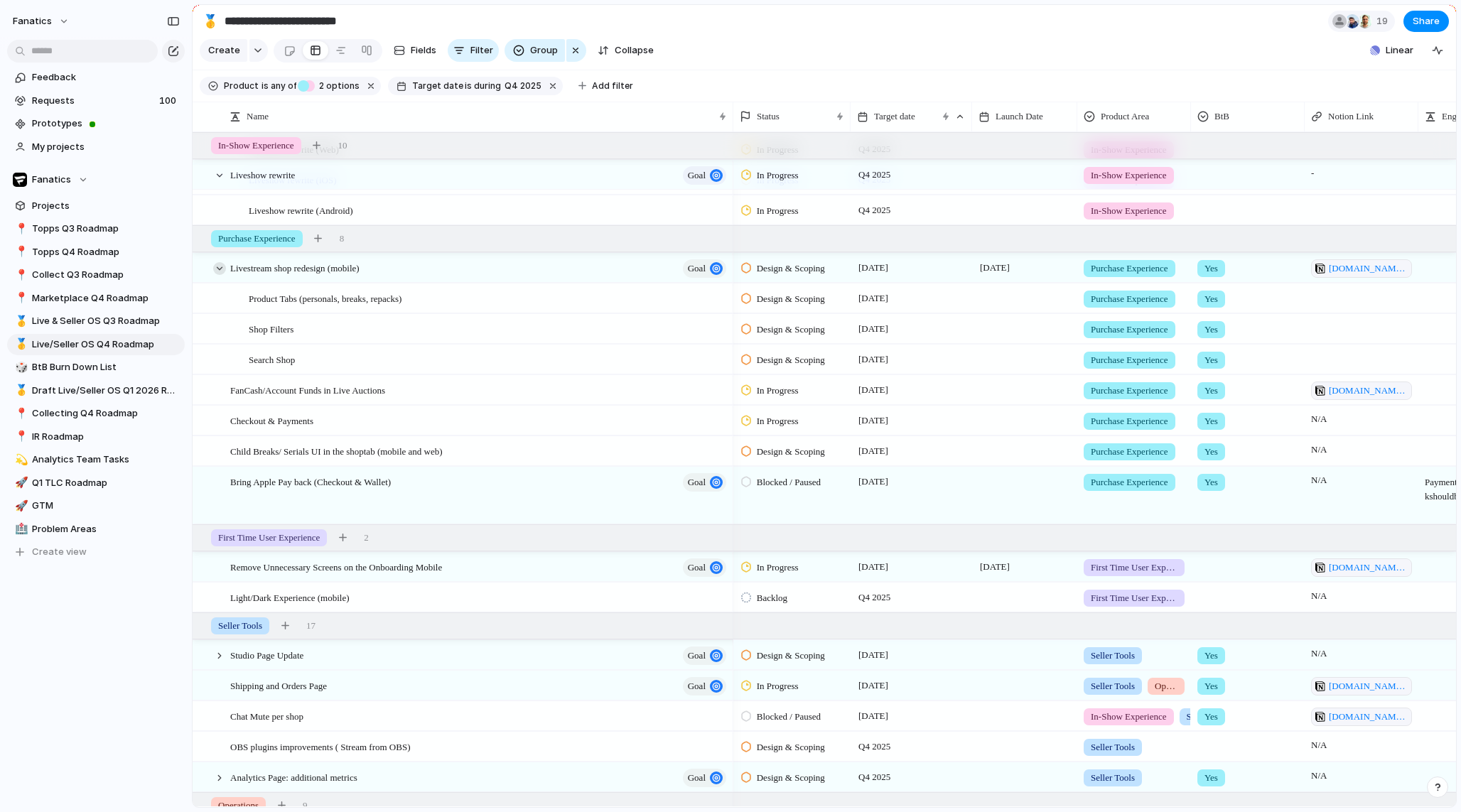
click at [216, 268] on div at bounding box center [220, 269] width 13 height 13
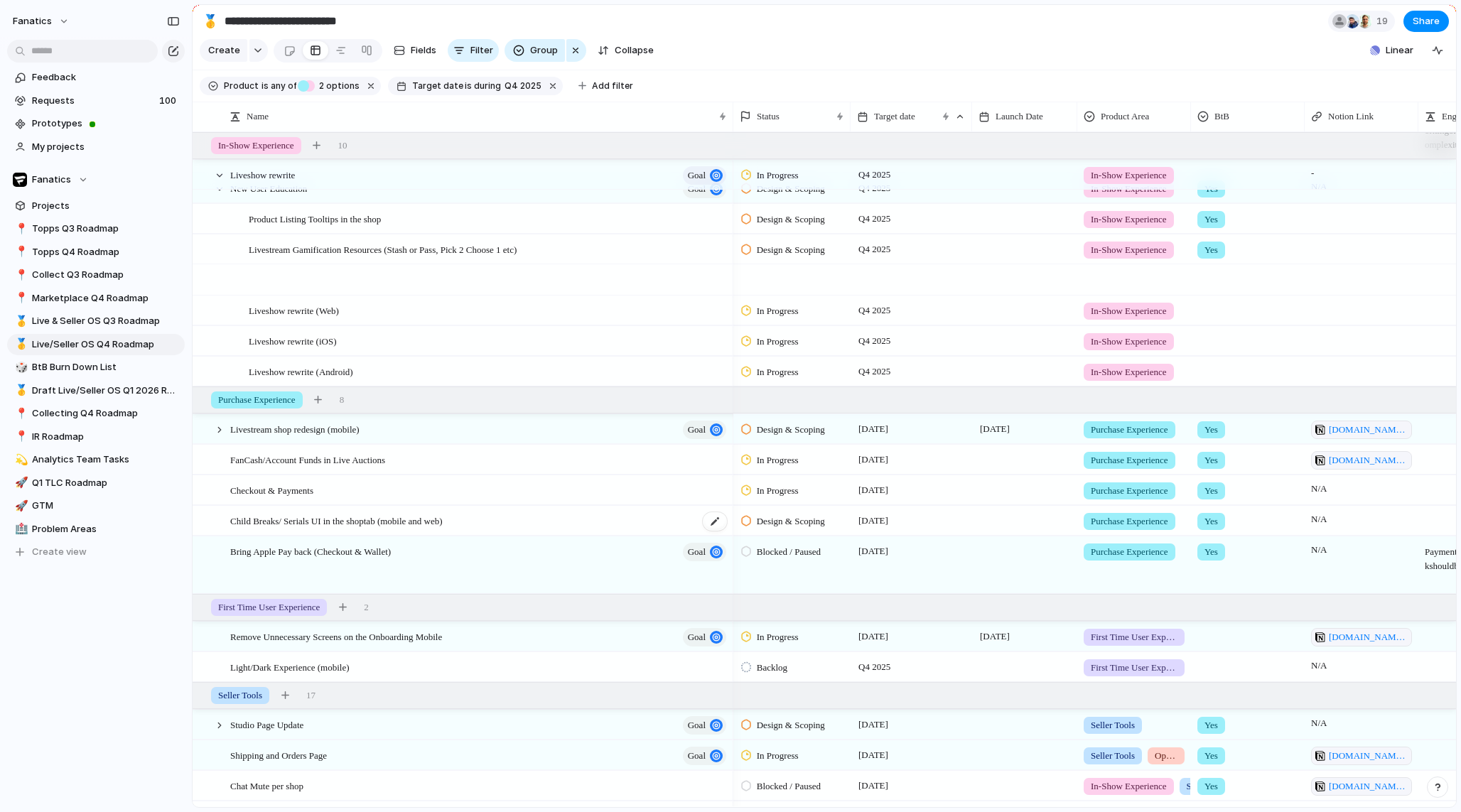
scroll to position [270, 0]
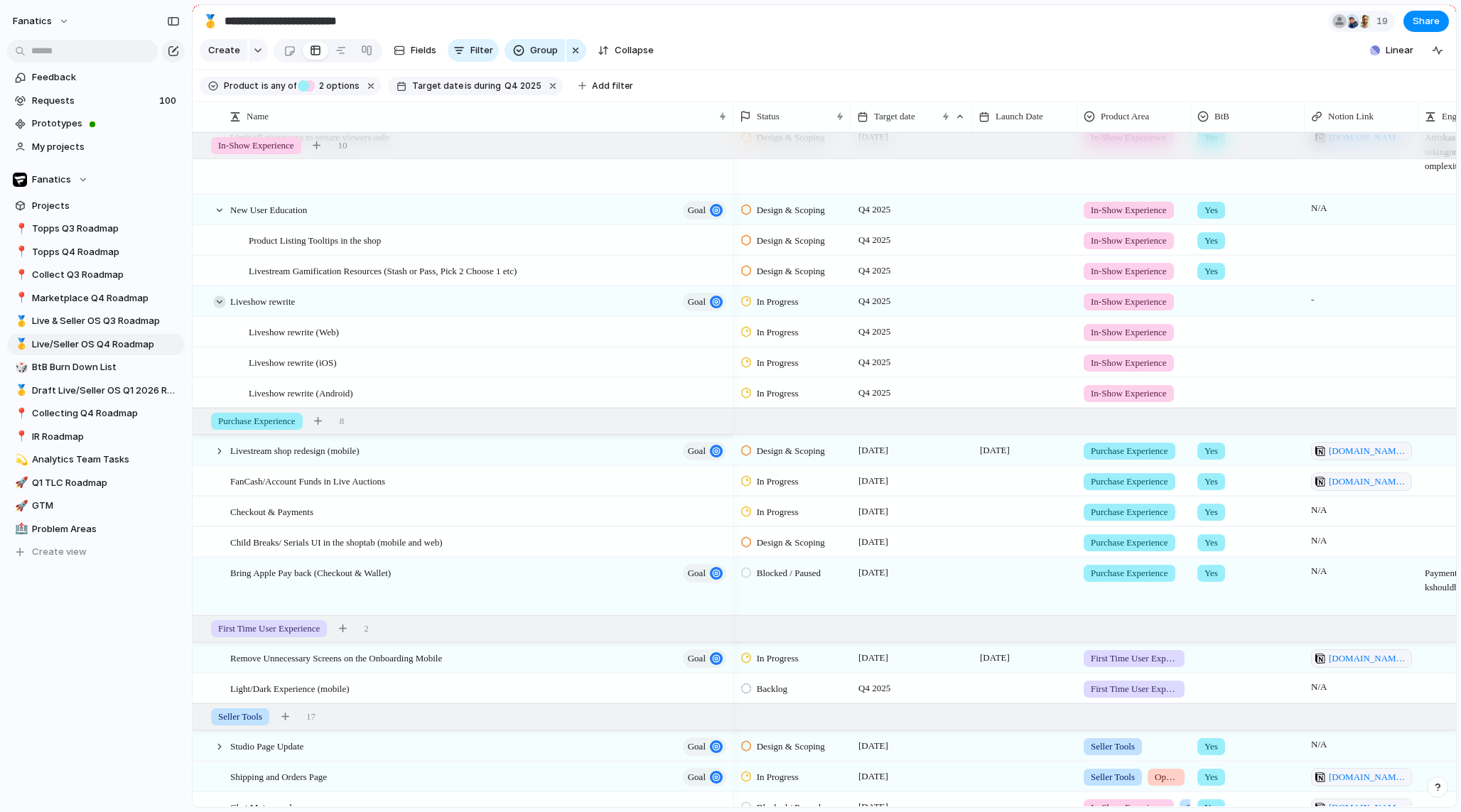
click at [216, 306] on div at bounding box center [220, 302] width 13 height 13
